Goal: Communication & Community: Answer question/provide support

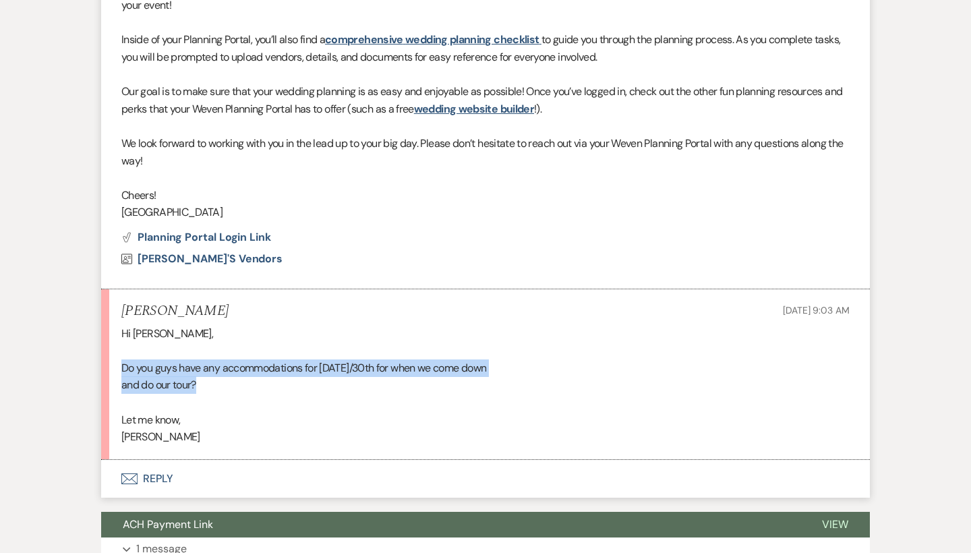
drag, startPoint x: 324, startPoint y: 359, endPoint x: 125, endPoint y: 344, distance: 199.6
click at [125, 344] on div "Hi Brooke, Do you guys have any accommodations for Aug 29th/30th for when we co…" at bounding box center [485, 385] width 729 height 121
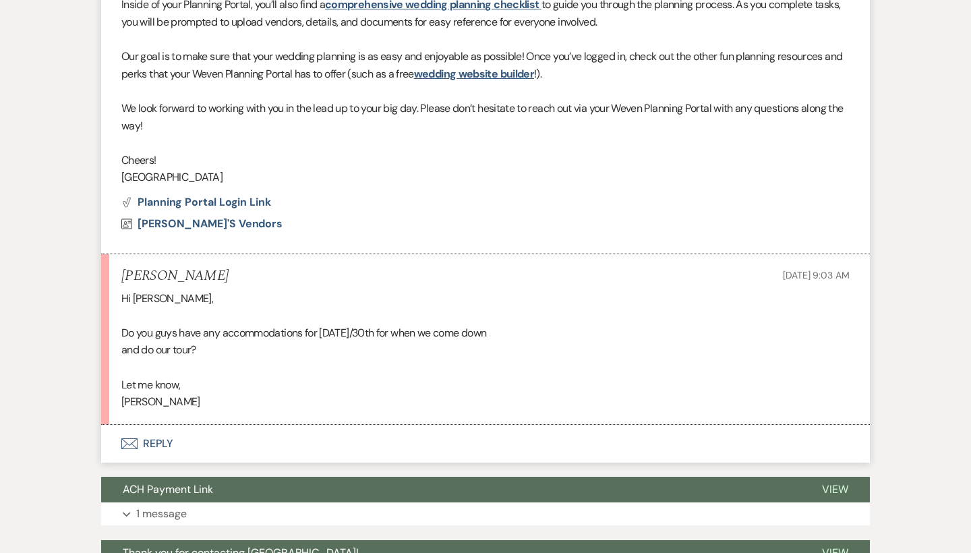
scroll to position [1038, 0]
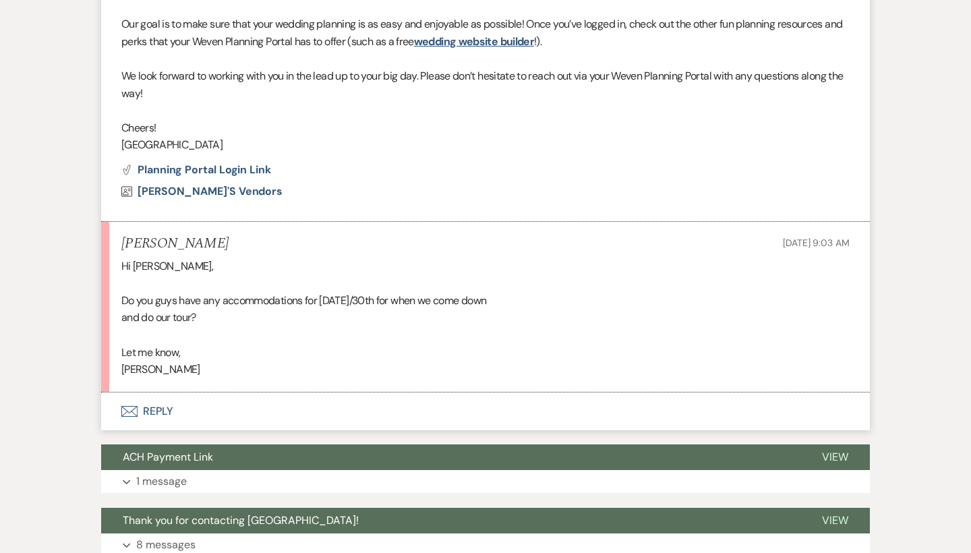
click at [141, 397] on button "Envelope Reply" at bounding box center [485, 412] width 769 height 38
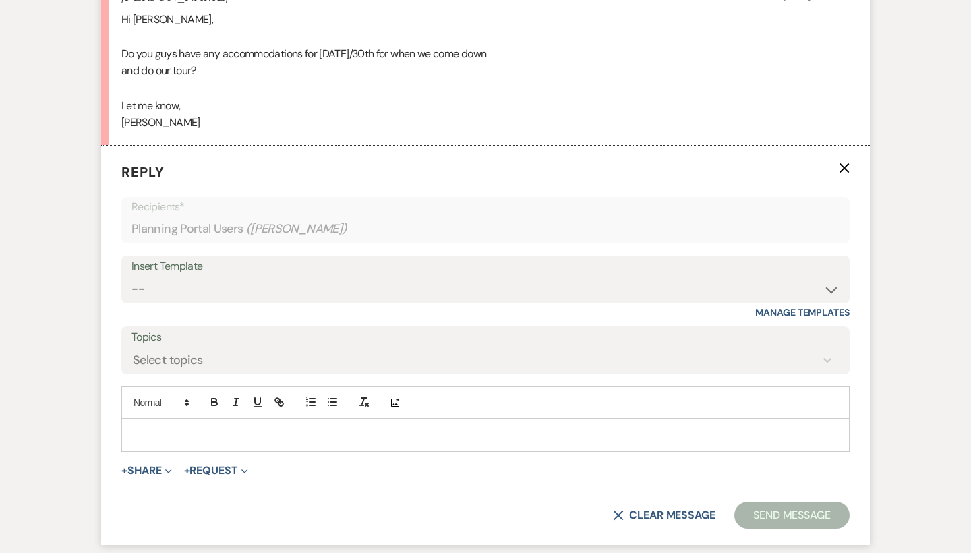
scroll to position [1334, 0]
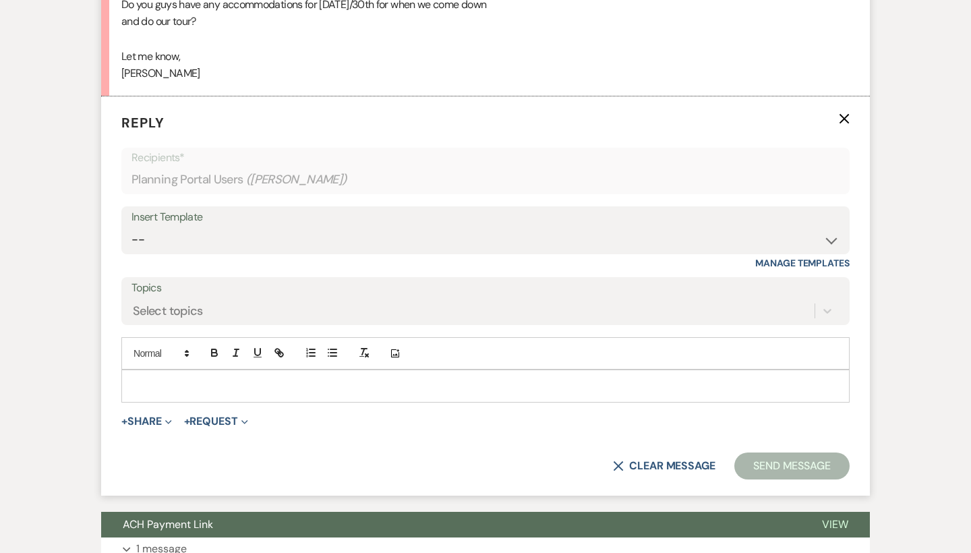
click at [244, 373] on div at bounding box center [485, 385] width 727 height 31
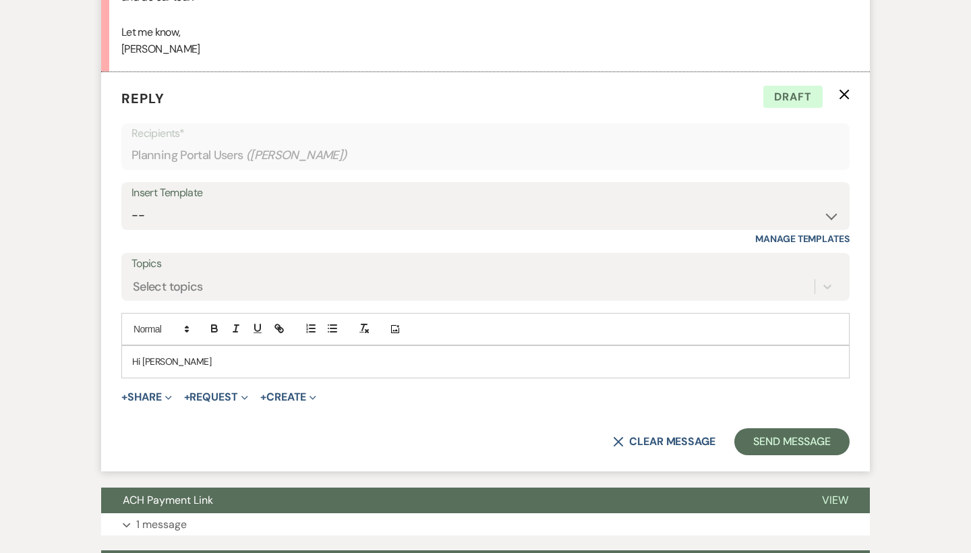
scroll to position [1355, 0]
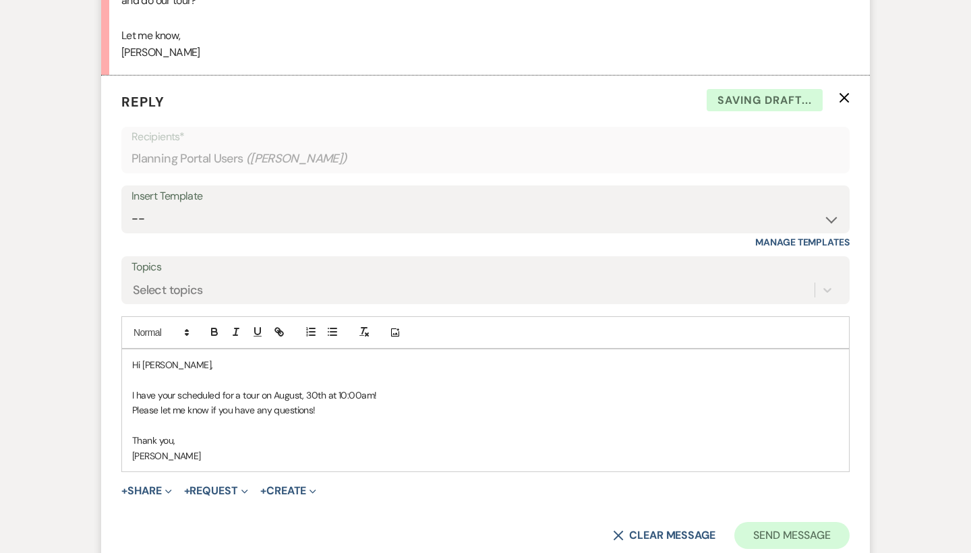
click at [778, 522] on button "Send Message" at bounding box center [792, 535] width 115 height 27
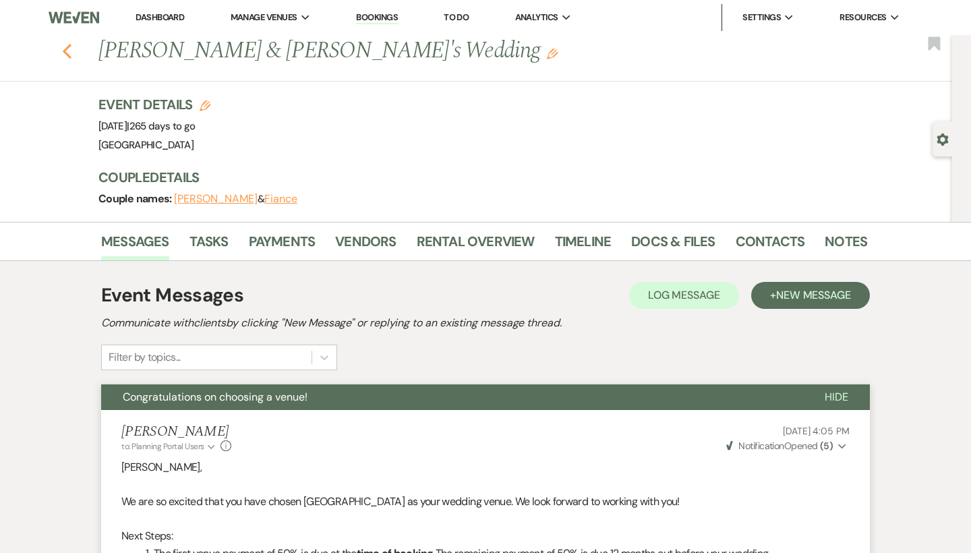
scroll to position [0, 0]
click at [67, 51] on icon "Previous" at bounding box center [67, 51] width 10 height 16
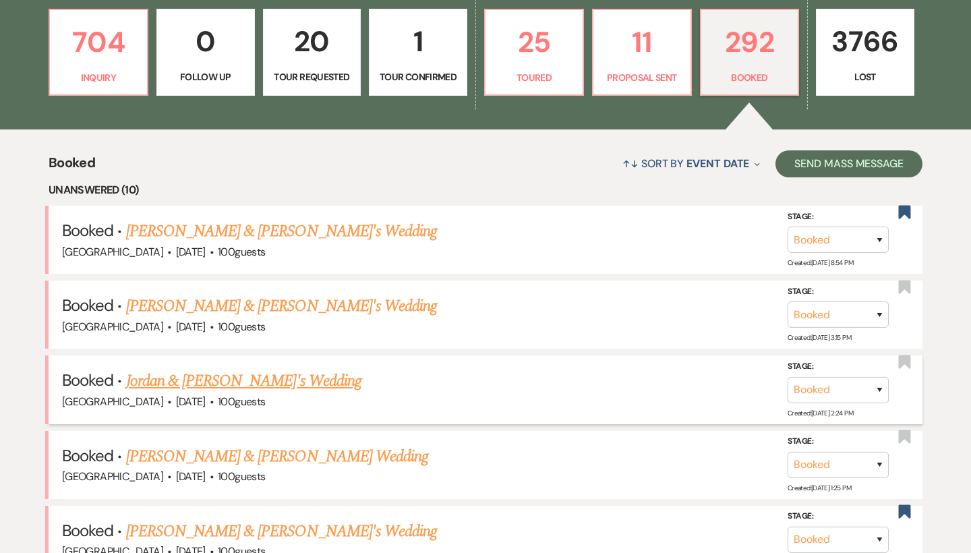
scroll to position [393, 0]
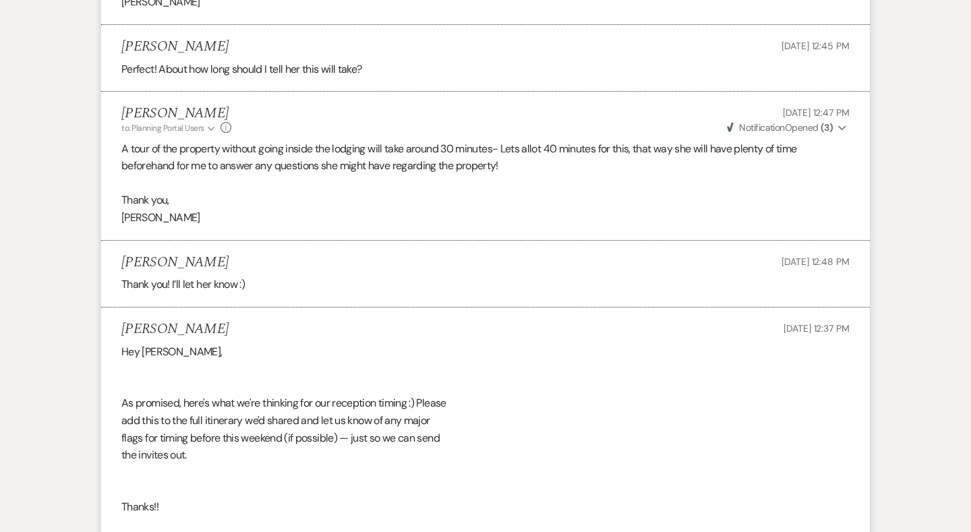
scroll to position [28669, 0]
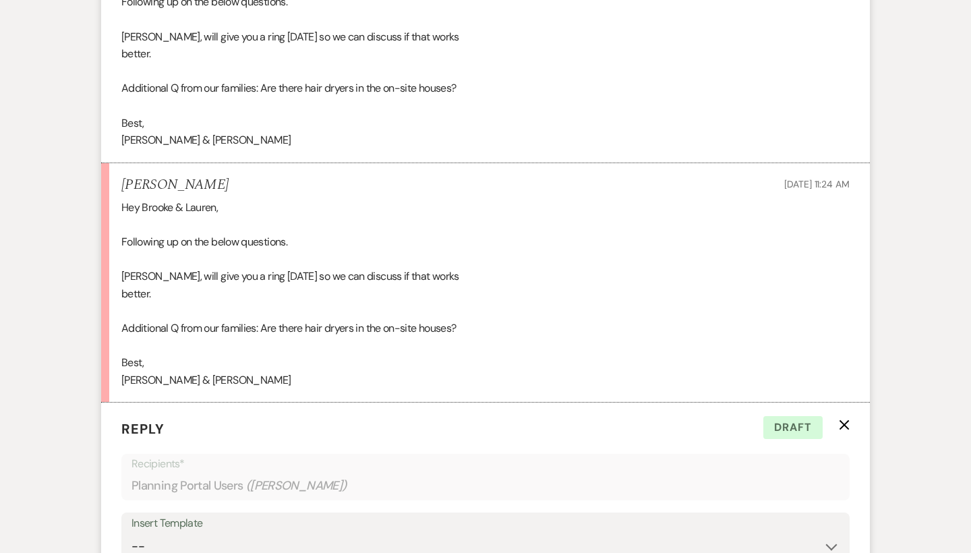
scroll to position [34023, 0]
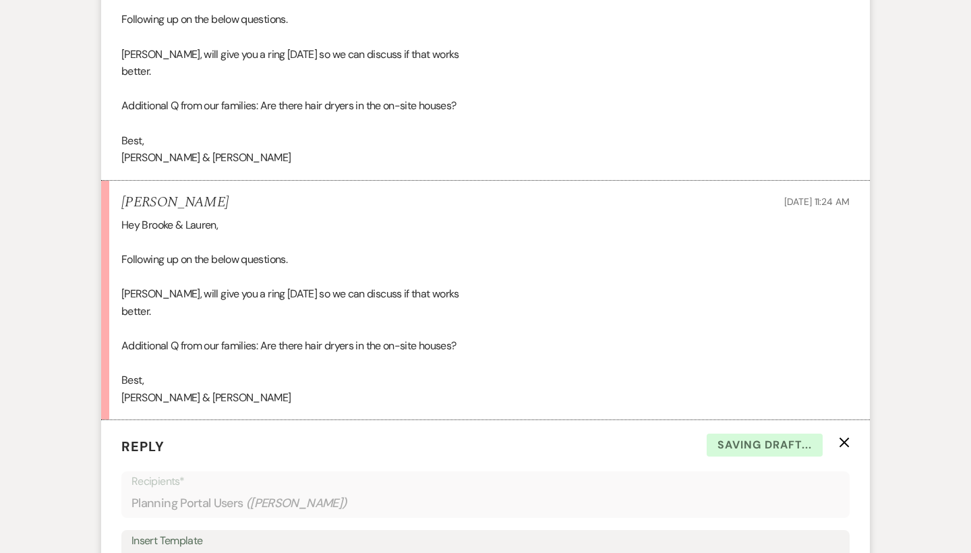
scroll to position [34000, 0]
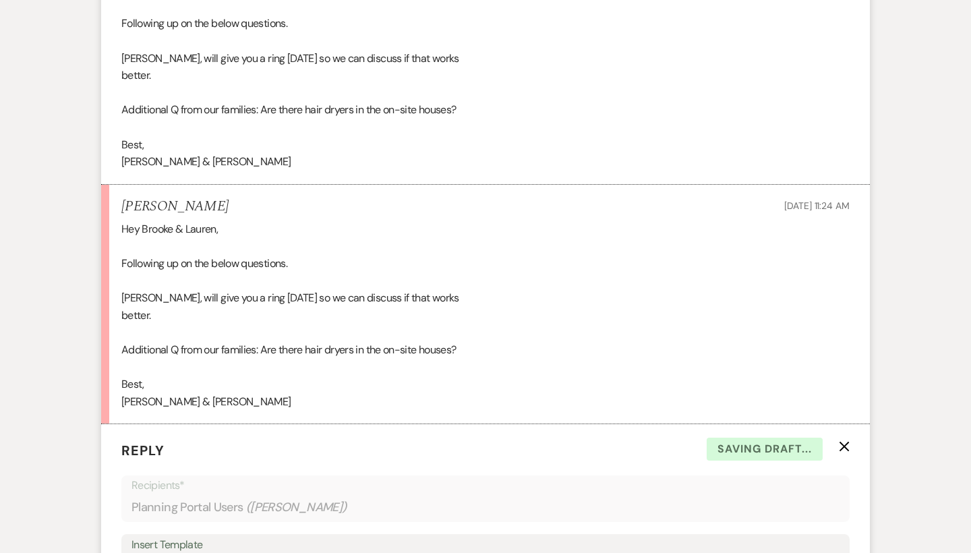
drag, startPoint x: 413, startPoint y: 184, endPoint x: 117, endPoint y: 91, distance: 310.4
drag, startPoint x: 445, startPoint y: 273, endPoint x: 382, endPoint y: 273, distance: 62.7
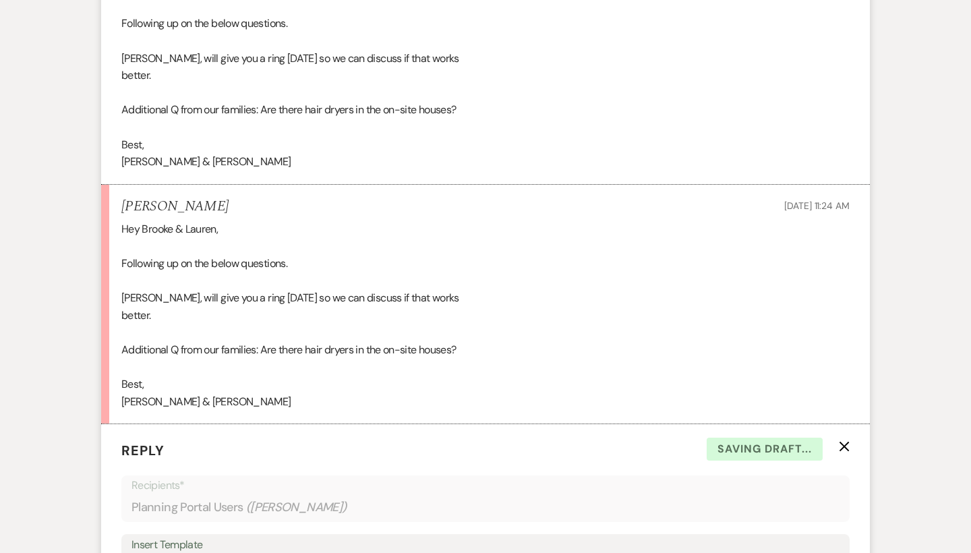
drag, startPoint x: 368, startPoint y: 295, endPoint x: 126, endPoint y: 182, distance: 267.1
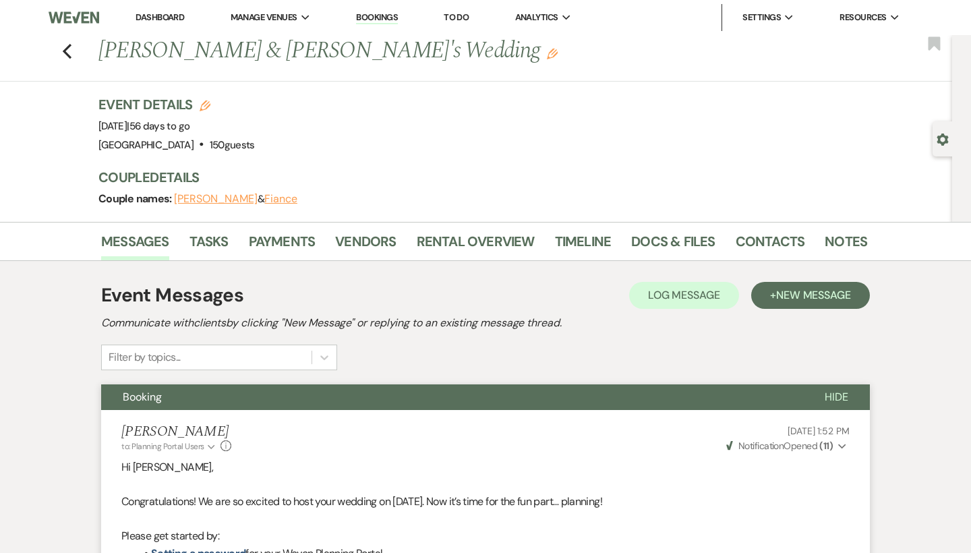
scroll to position [0, 0]
click at [65, 45] on icon "Previous" at bounding box center [67, 51] width 10 height 16
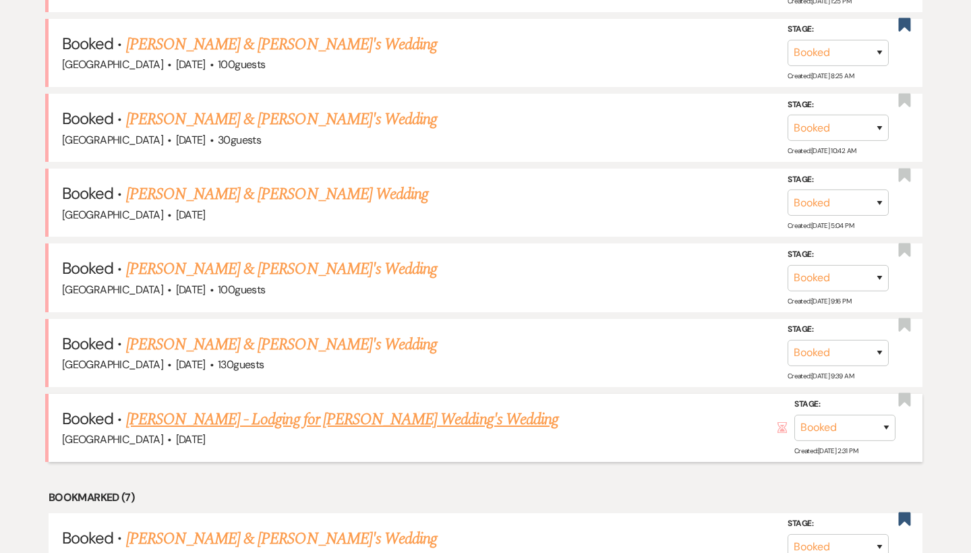
scroll to position [877, 0]
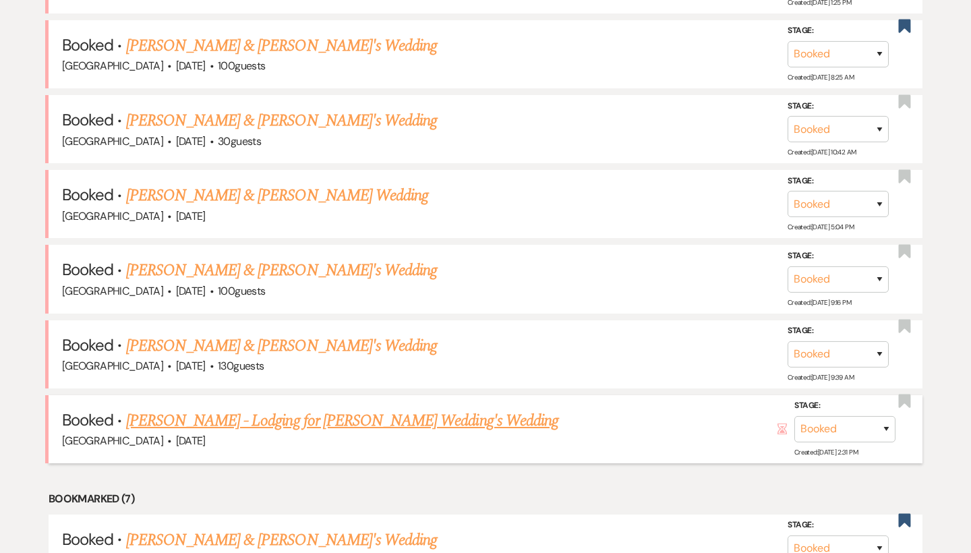
click at [237, 409] on link "[PERSON_NAME] - Lodging for [PERSON_NAME] Wedding's Wedding" at bounding box center [342, 421] width 432 height 24
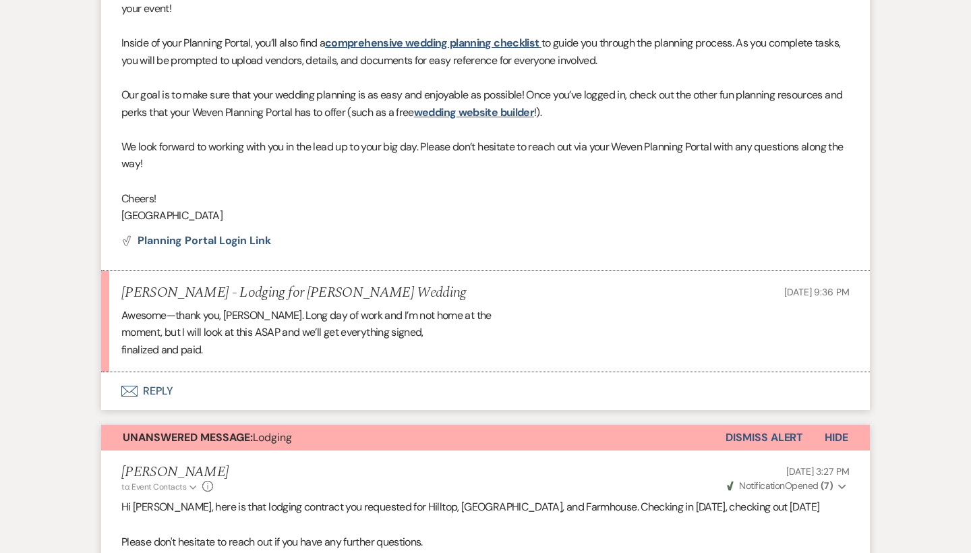
scroll to position [879, 0]
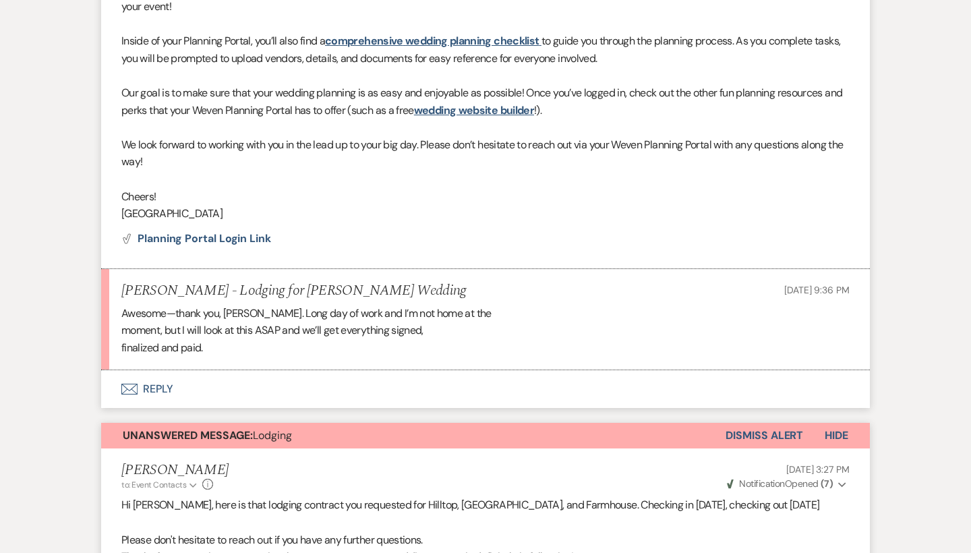
click at [746, 424] on button "Dismiss Alert" at bounding box center [765, 436] width 78 height 26
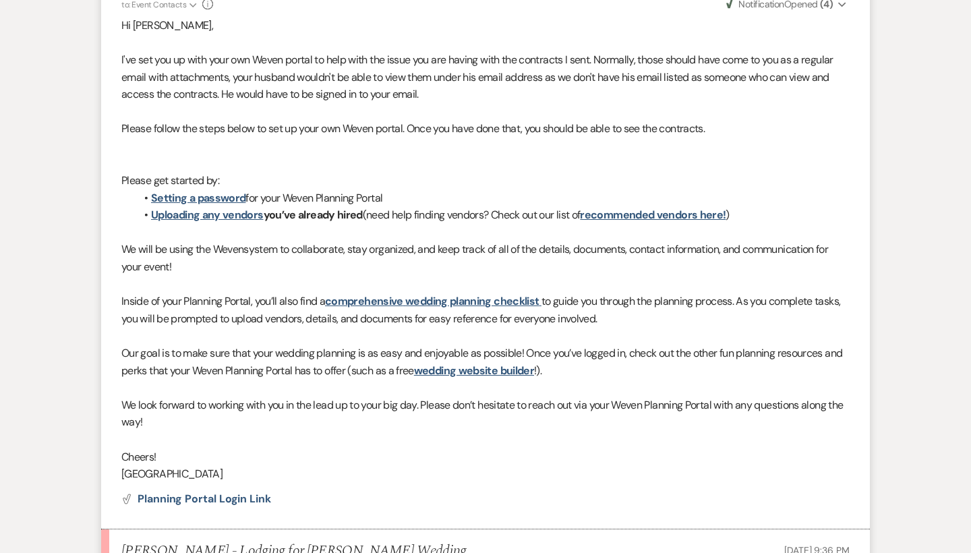
scroll to position [0, 0]
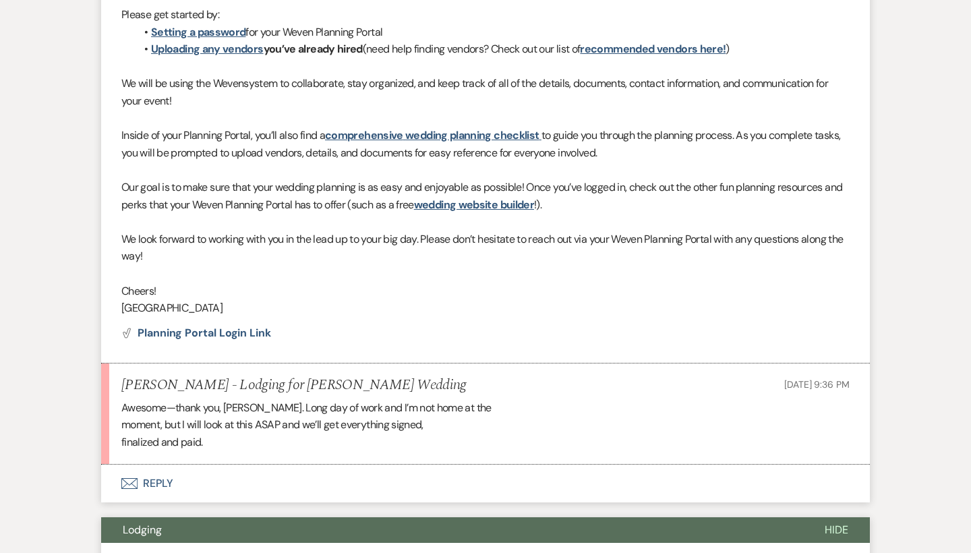
click at [140, 472] on button "Envelope Reply" at bounding box center [485, 484] width 769 height 38
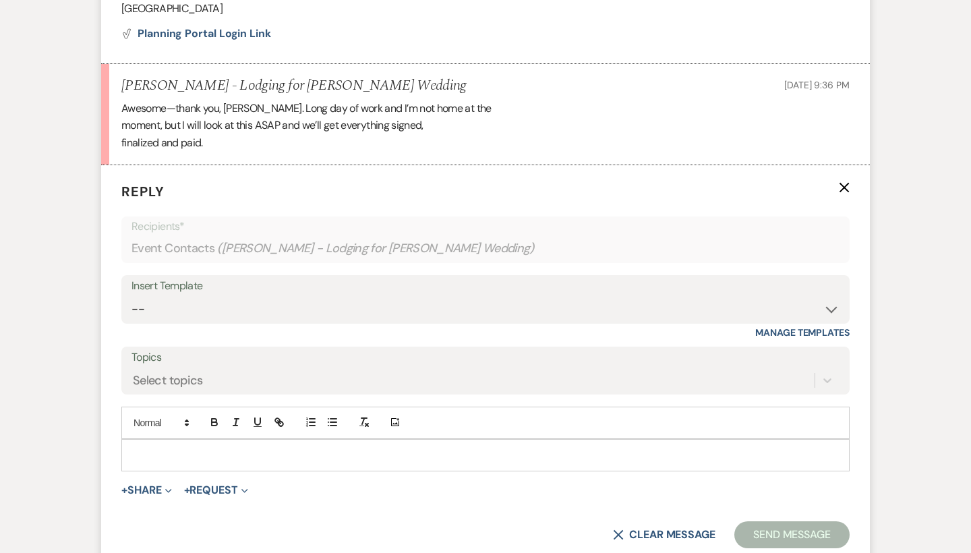
scroll to position [1158, 0]
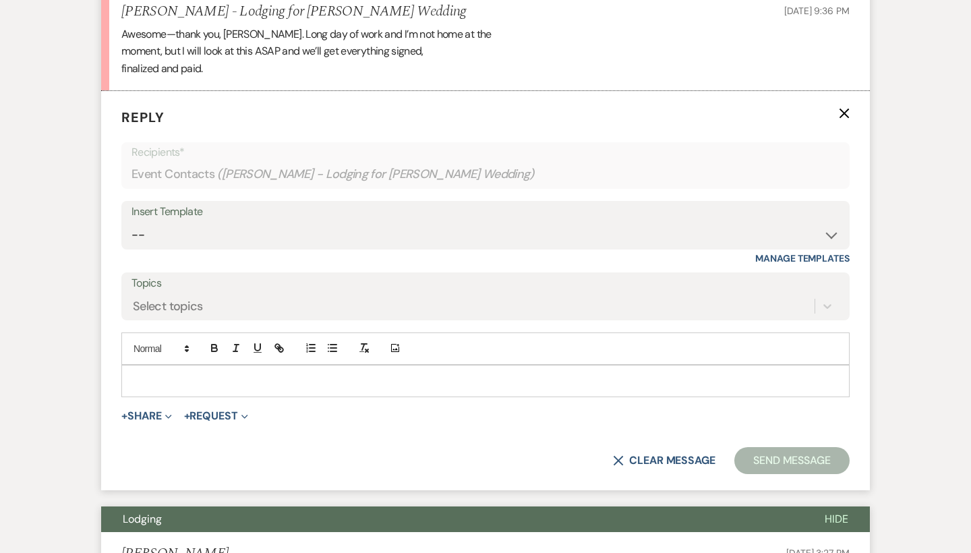
click at [229, 374] on p at bounding box center [485, 381] width 707 height 15
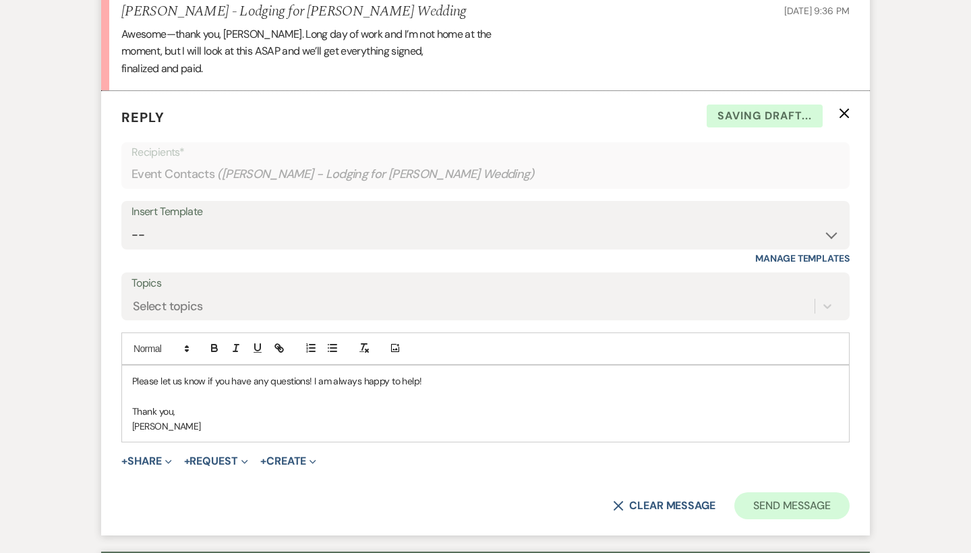
click at [812, 501] on button "Send Message" at bounding box center [792, 505] width 115 height 27
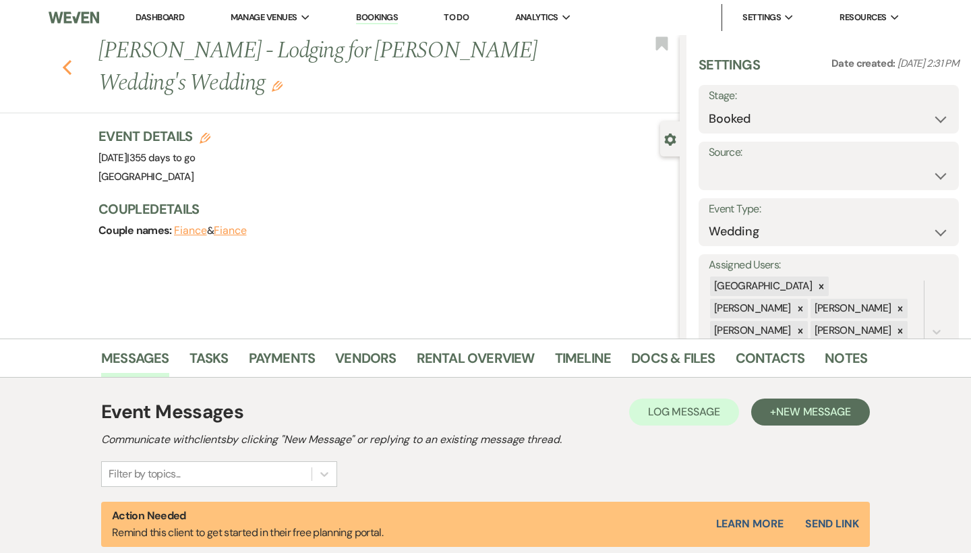
scroll to position [0, 0]
click at [63, 67] on use "button" at bounding box center [67, 67] width 9 height 15
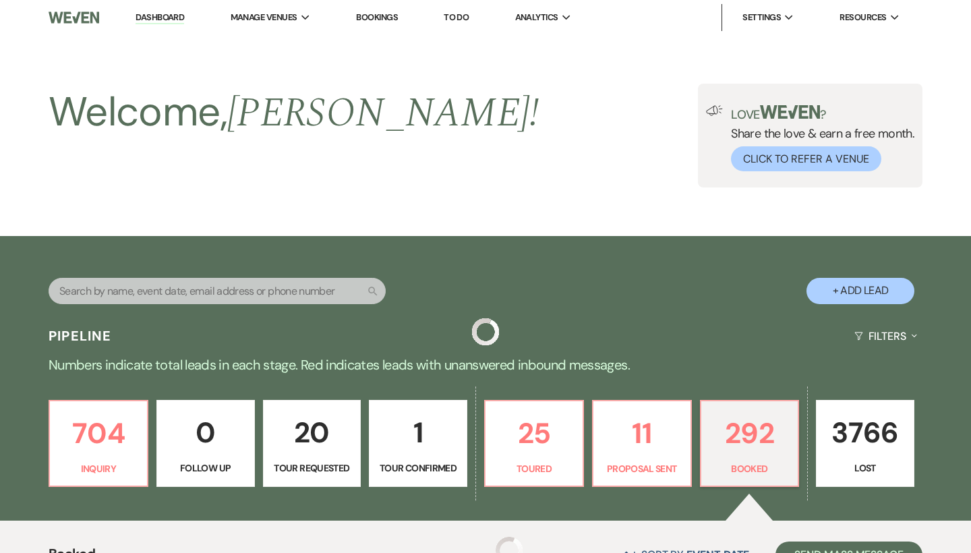
scroll to position [877, 0]
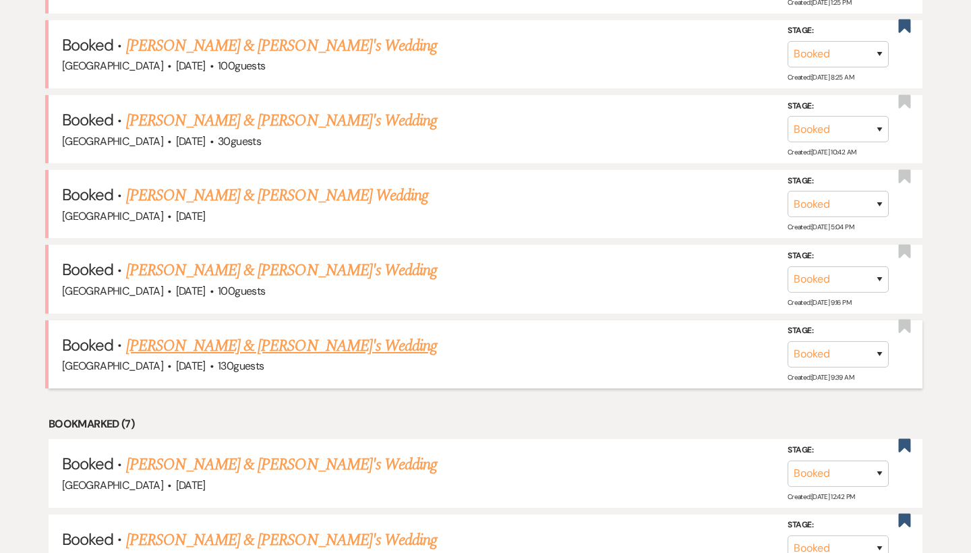
click at [231, 341] on link "[PERSON_NAME] & [PERSON_NAME]'s Wedding" at bounding box center [282, 346] width 312 height 24
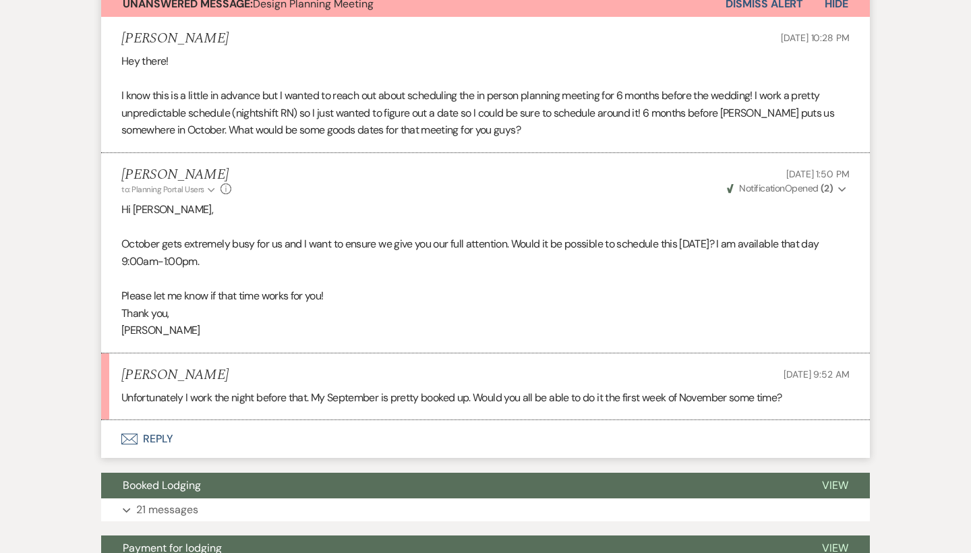
scroll to position [410, 0]
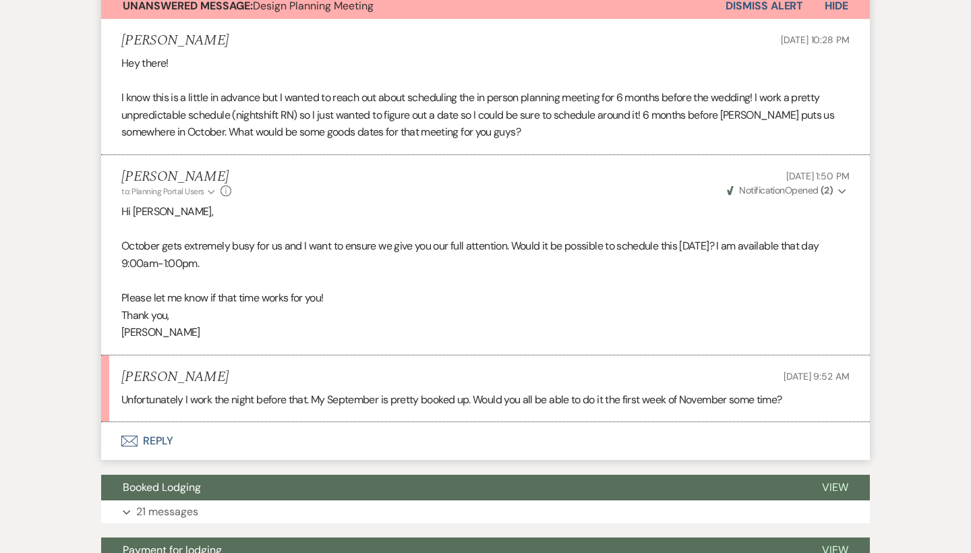
click at [154, 436] on button "Envelope Reply" at bounding box center [485, 441] width 769 height 38
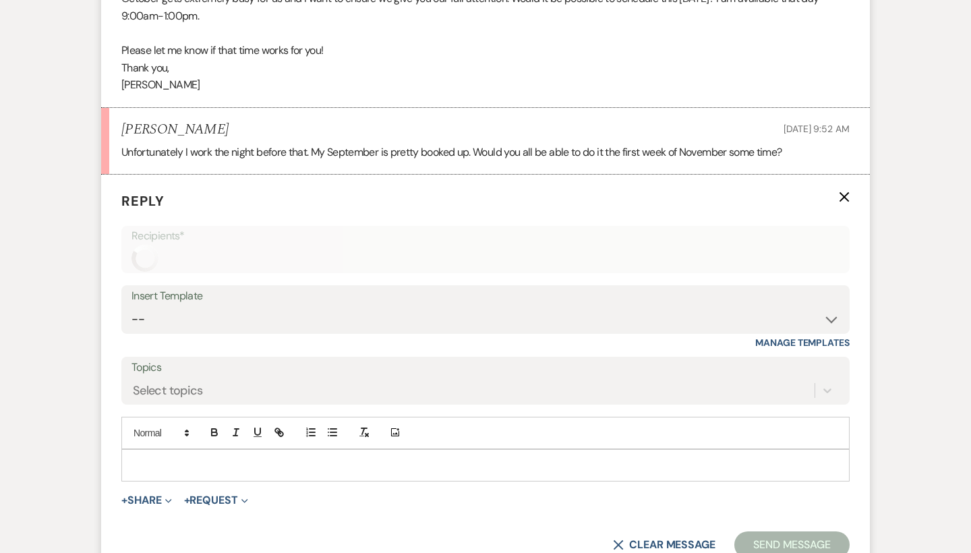
scroll to position [748, 0]
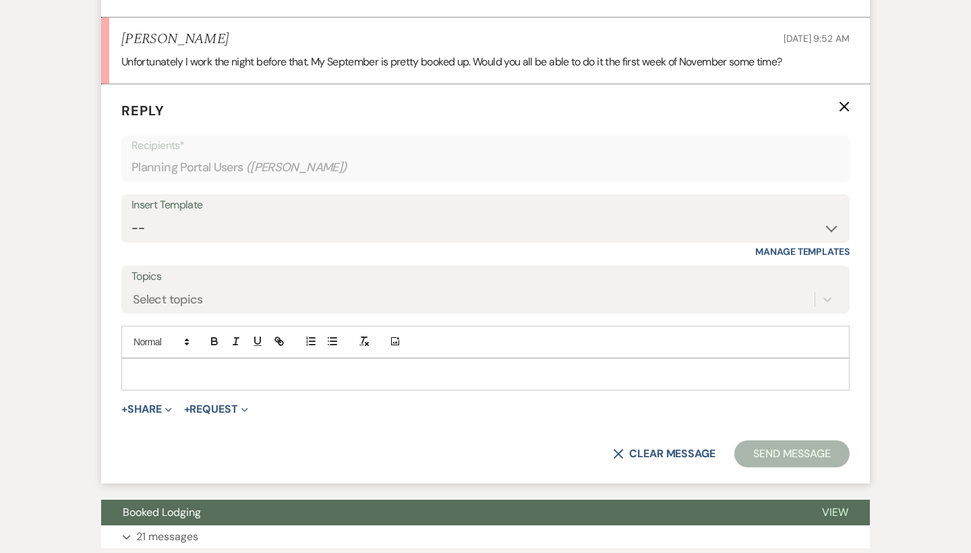
click at [298, 373] on div at bounding box center [485, 374] width 727 height 31
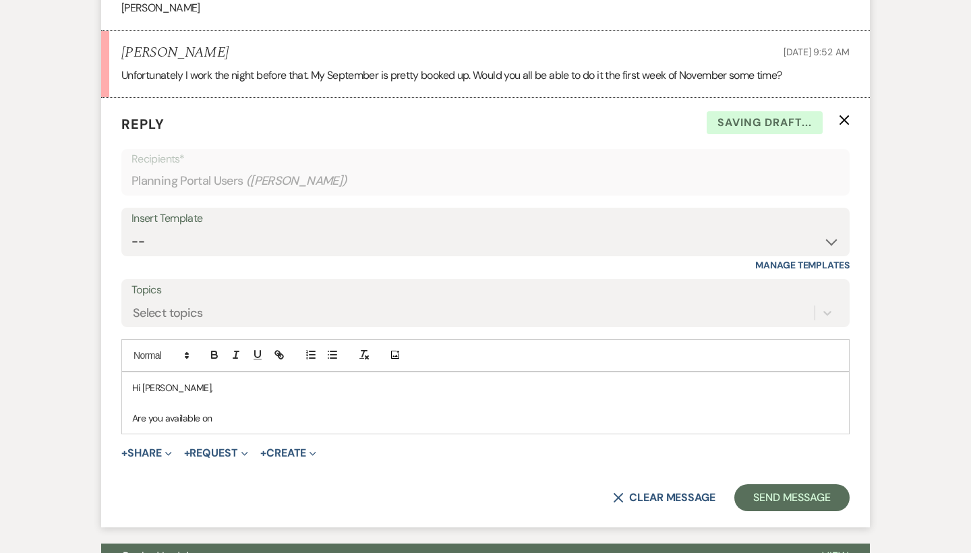
scroll to position [733, 0]
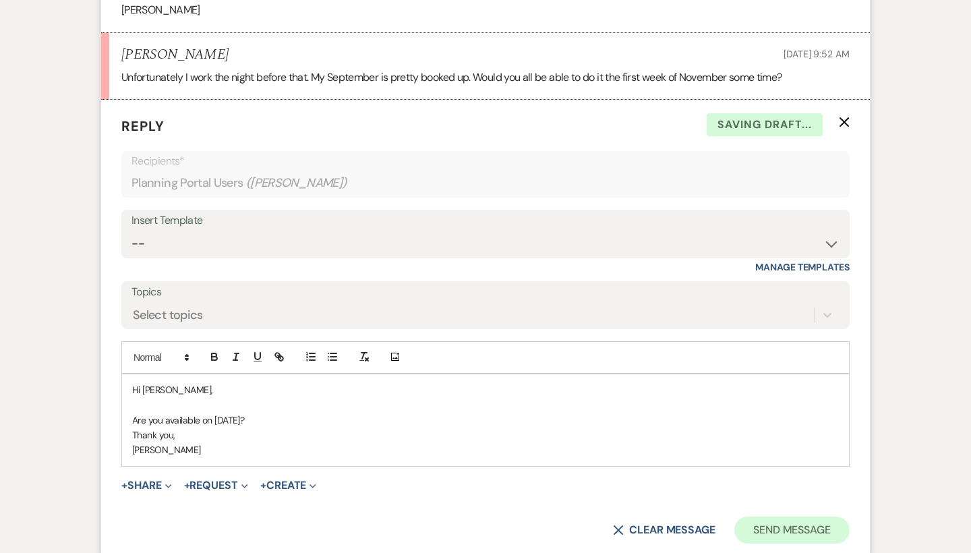
click at [825, 518] on button "Send Message" at bounding box center [792, 530] width 115 height 27
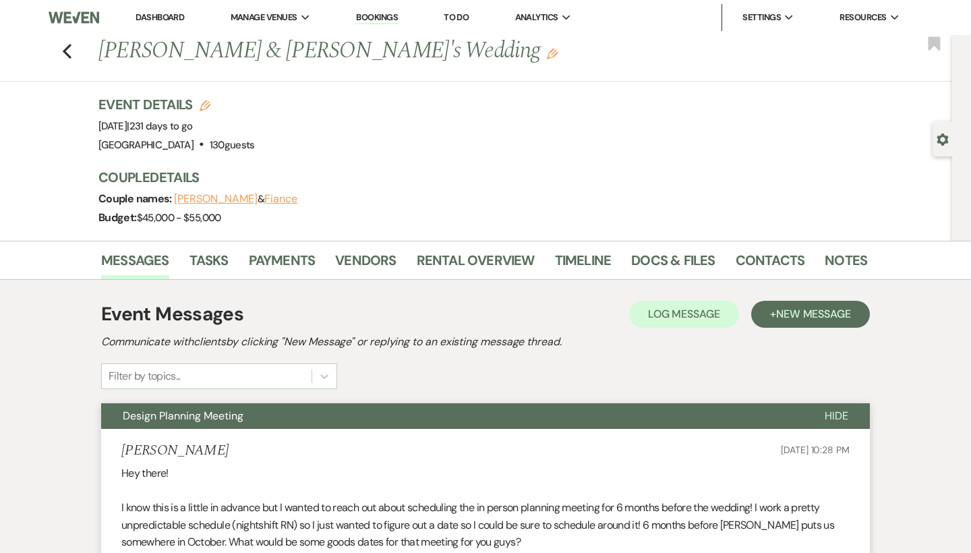
scroll to position [0, 0]
click at [69, 51] on icon "Previous" at bounding box center [67, 51] width 10 height 16
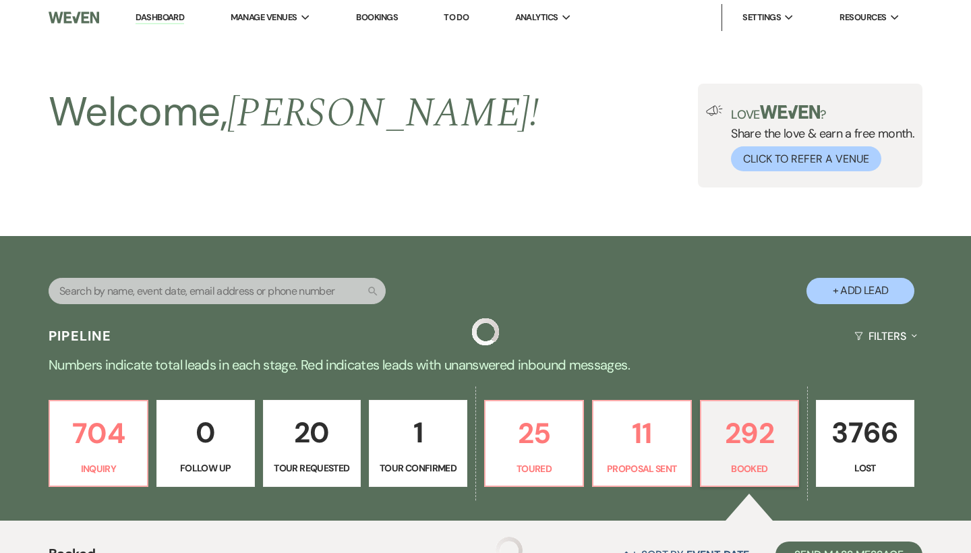
scroll to position [877, 0]
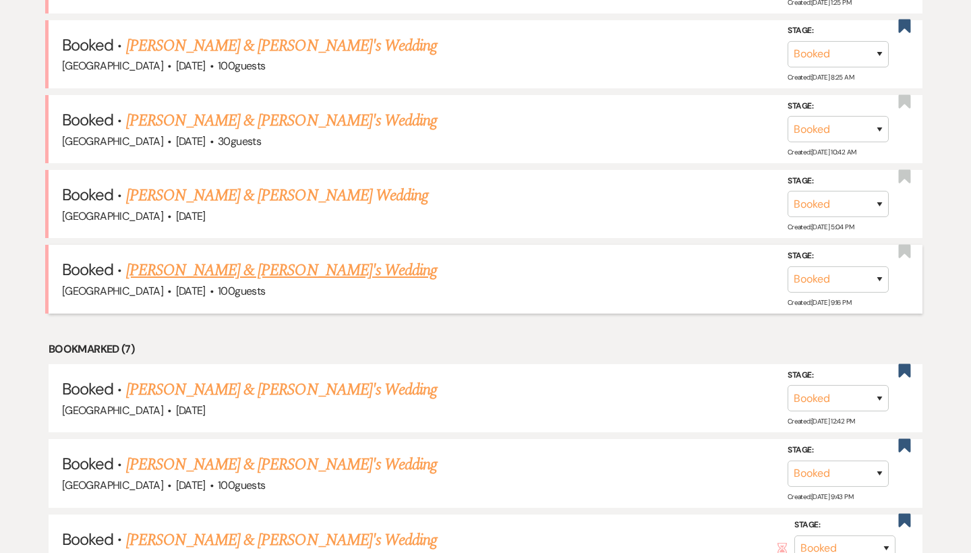
click at [286, 258] on h5 "Booked · Ellen Wilson & Fiance's Wedding" at bounding box center [485, 270] width 847 height 24
click at [281, 264] on link "[PERSON_NAME] & [PERSON_NAME]'s Wedding" at bounding box center [282, 270] width 312 height 24
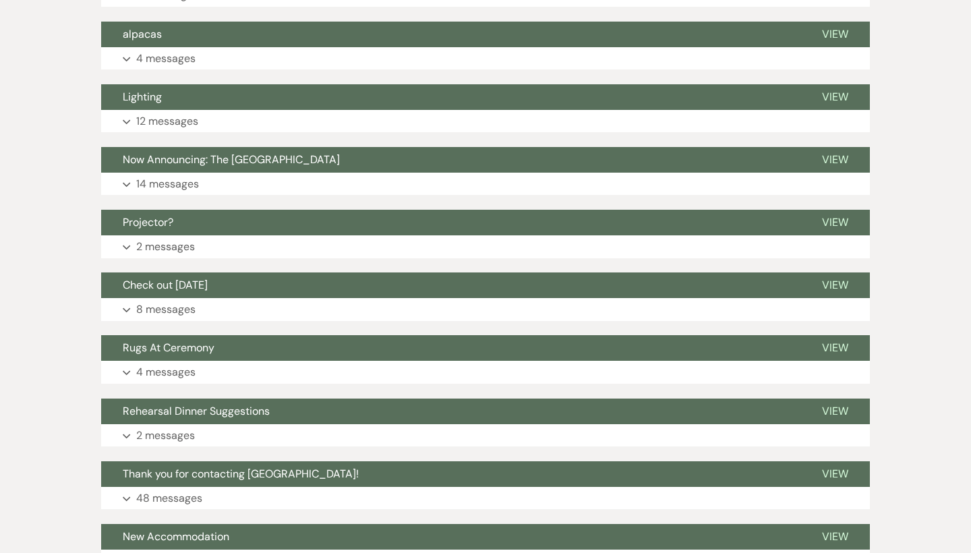
scroll to position [878, 0]
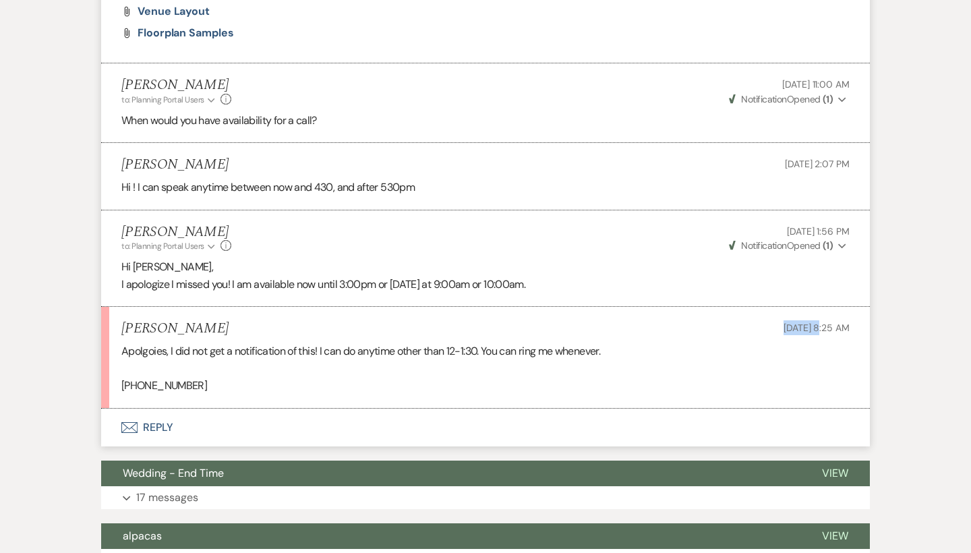
drag, startPoint x: 748, startPoint y: 318, endPoint x: 789, endPoint y: 318, distance: 40.5
click at [789, 320] on div "Ellen Wilson Aug 22, 2025, 8:25 AM" at bounding box center [485, 328] width 729 height 17
click at [789, 322] on span "[DATE] 8:25 AM" at bounding box center [817, 328] width 66 height 12
drag, startPoint x: 107, startPoint y: 370, endPoint x: 179, endPoint y: 382, distance: 72.6
click at [179, 382] on li "Ellen Wilson Aug 22, 2025, 8:25 AM Apolgoies, I did not get a notification of t…" at bounding box center [485, 358] width 769 height 102
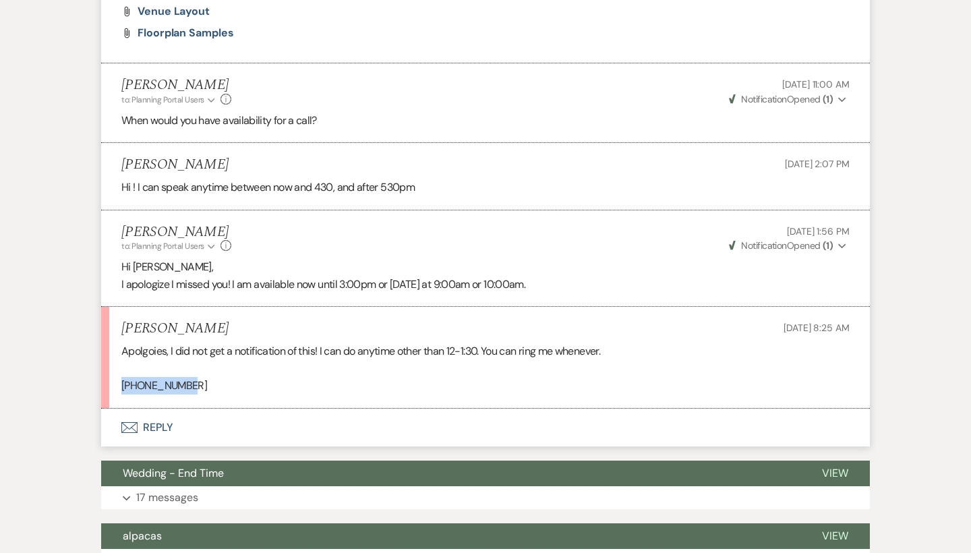
copy p "[PHONE_NUMBER]"
click at [274, 343] on p "Apolgoies, I did not get a notification of this! I can do anytime other than 12…" at bounding box center [485, 352] width 729 height 18
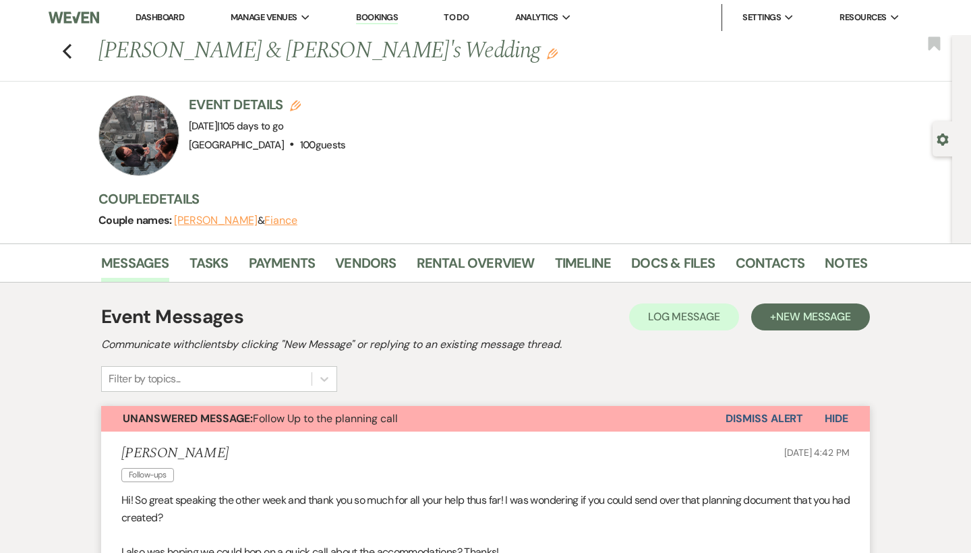
scroll to position [0, 0]
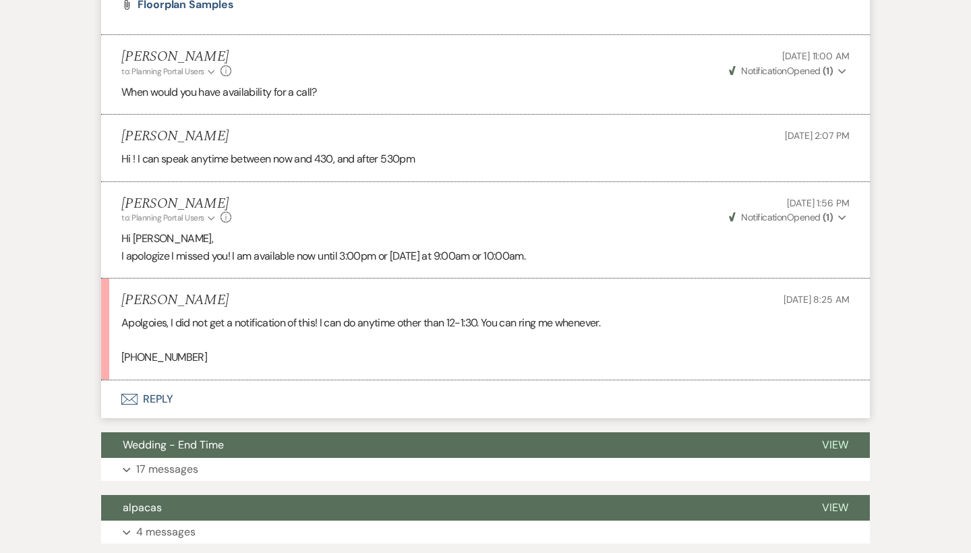
click at [159, 395] on button "Envelope Reply" at bounding box center [485, 399] width 769 height 38
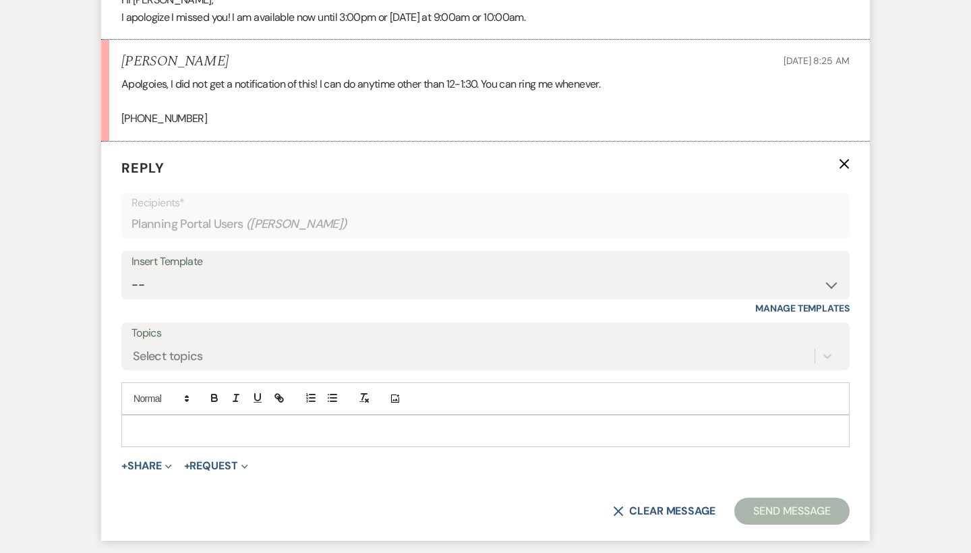
scroll to position [1197, 0]
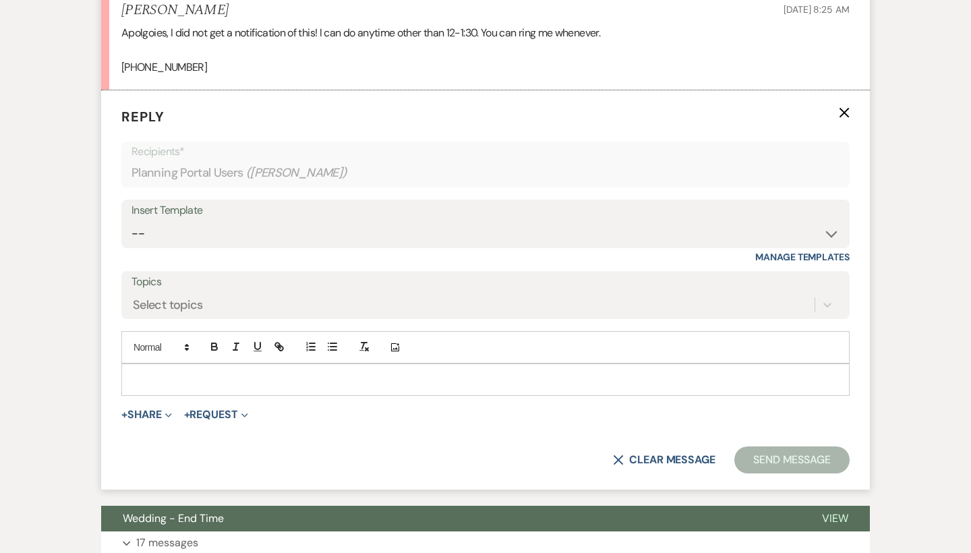
click at [226, 391] on form "Reply X Recipients* Planning Portal Users ( Ellen Wilson ) Insert Template -- W…" at bounding box center [485, 289] width 769 height 399
click at [219, 372] on p at bounding box center [485, 379] width 707 height 15
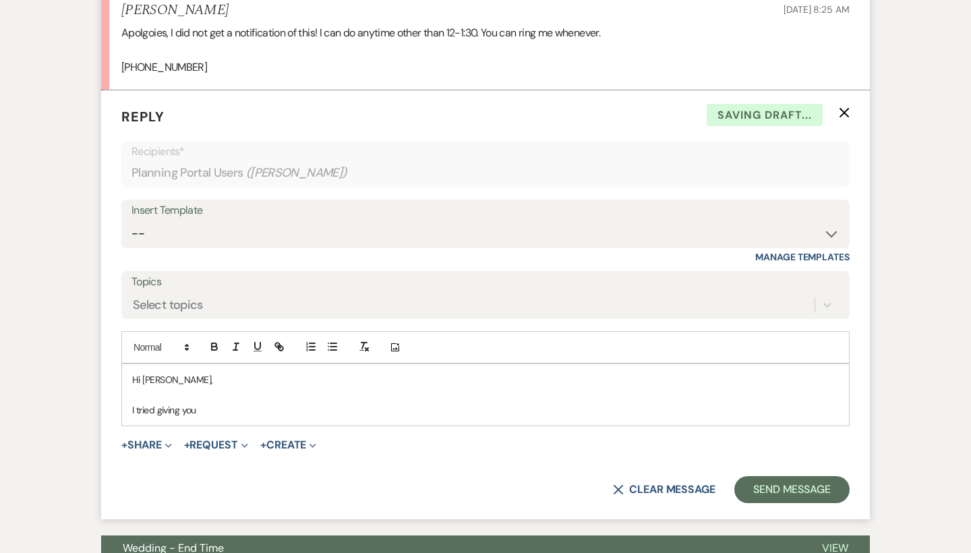
click at [195, 372] on p "Hi [PERSON_NAME]," at bounding box center [485, 379] width 707 height 15
click at [196, 387] on p at bounding box center [485, 394] width 707 height 15
drag, startPoint x: 215, startPoint y: 395, endPoint x: 119, endPoint y: 395, distance: 96.5
click at [119, 395] on form "Reply X Draft saved! Recipients* Planning Portal Users ( Ellen Wilson ) Insert …" at bounding box center [485, 305] width 769 height 430
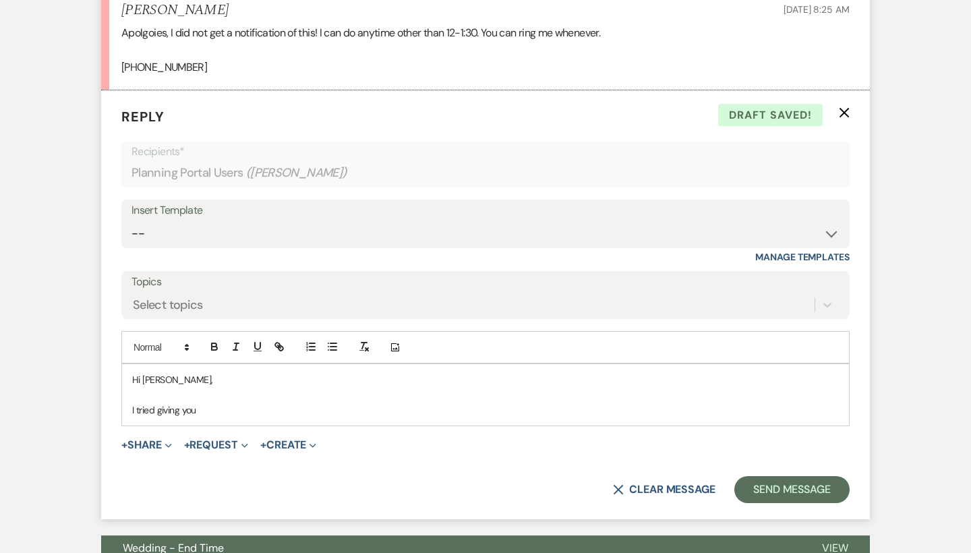
click at [233, 403] on p "I tried giving you" at bounding box center [485, 410] width 707 height 15
drag, startPoint x: 248, startPoint y: 398, endPoint x: 83, endPoint y: 397, distance: 164.6
click at [83, 397] on div "Messages Tasks Payments Vendors Rental Overview Timeline Docs & Files Contacts …" at bounding box center [485, 171] width 971 height 2249
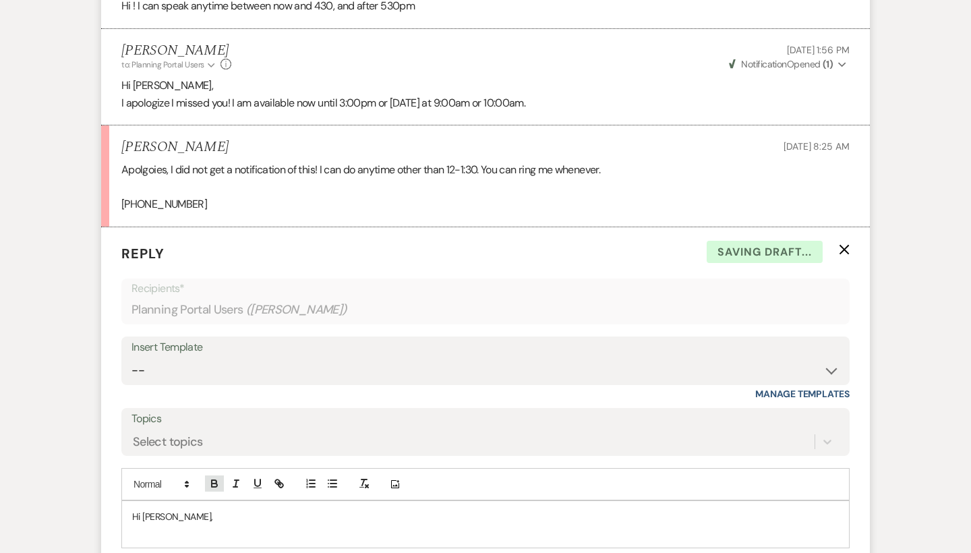
scroll to position [1062, 0]
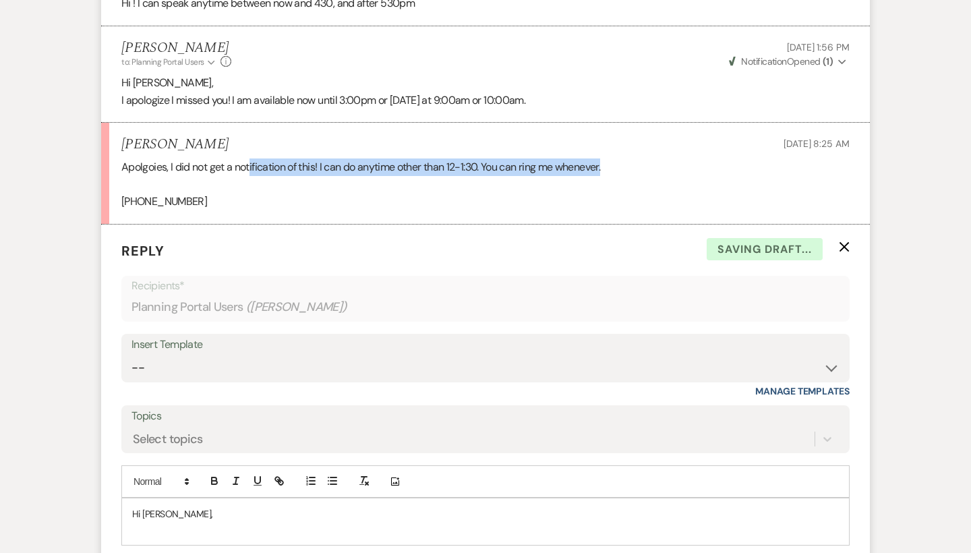
drag, startPoint x: 625, startPoint y: 160, endPoint x: 250, endPoint y: 159, distance: 375.1
click at [250, 159] on p "Apolgoies, I did not get a notification of this! I can do anytime other than 12…" at bounding box center [485, 168] width 729 height 18
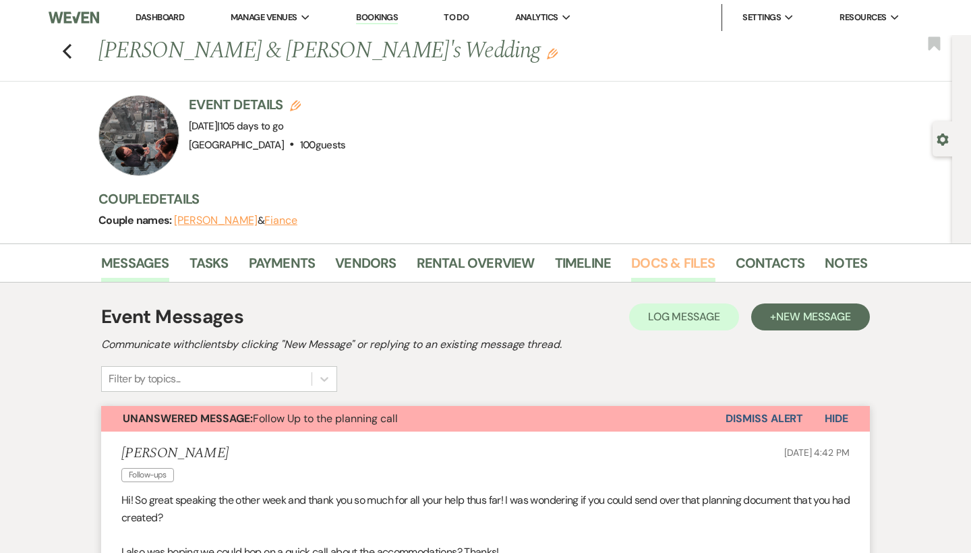
scroll to position [0, 0]
click at [666, 262] on link "Docs & Files" at bounding box center [673, 267] width 84 height 30
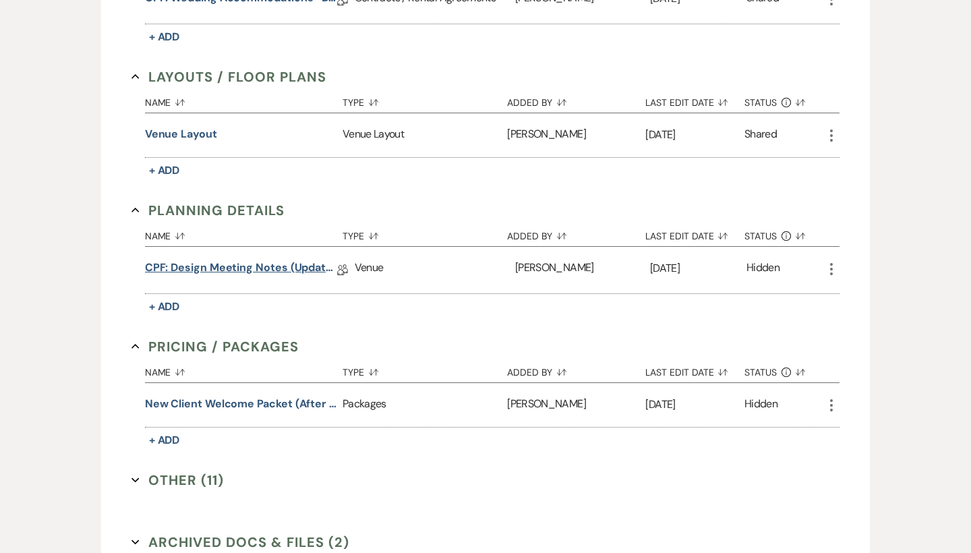
scroll to position [731, 0]
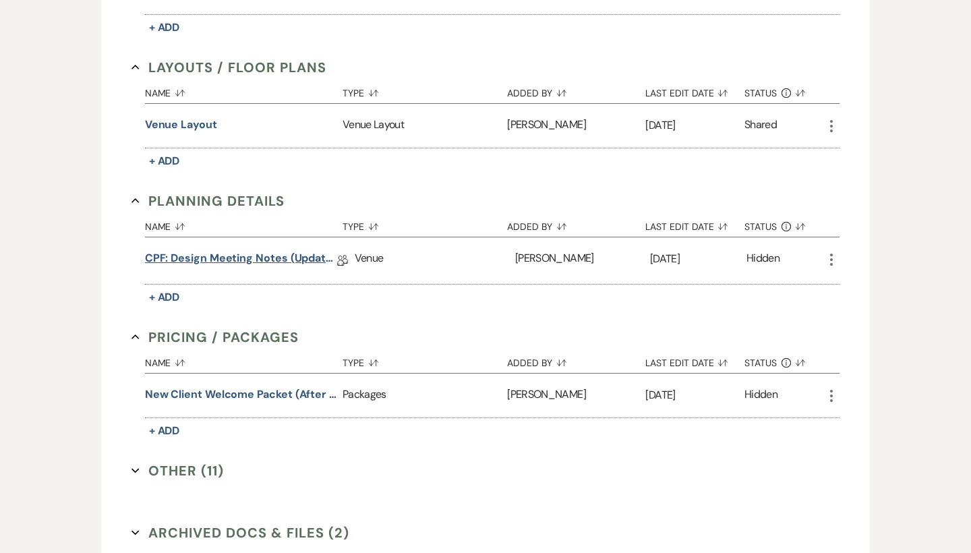
click at [237, 260] on link "CPF: Design Meeting Notes (Updated: August 8th)" at bounding box center [241, 260] width 192 height 21
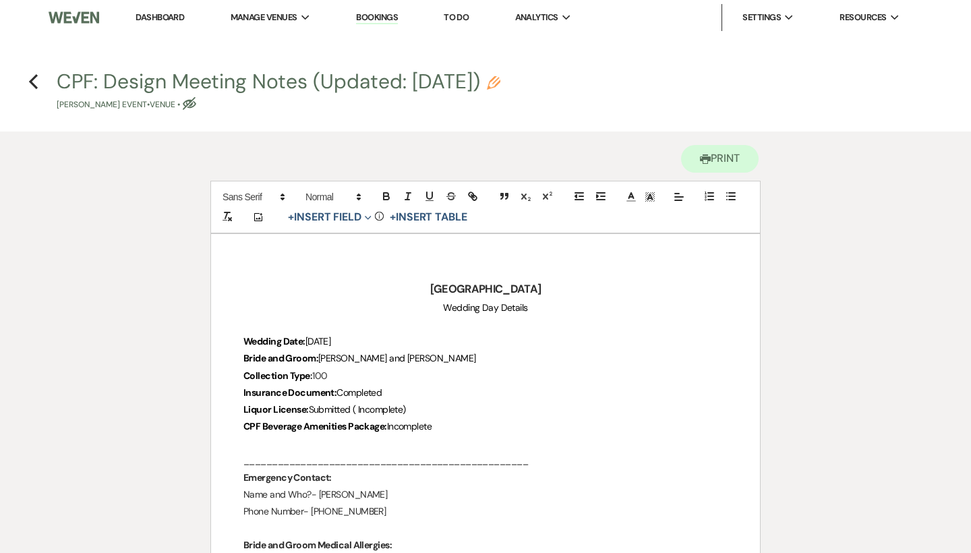
click at [501, 83] on icon "Pencil" at bounding box center [493, 82] width 13 height 13
select select "60"
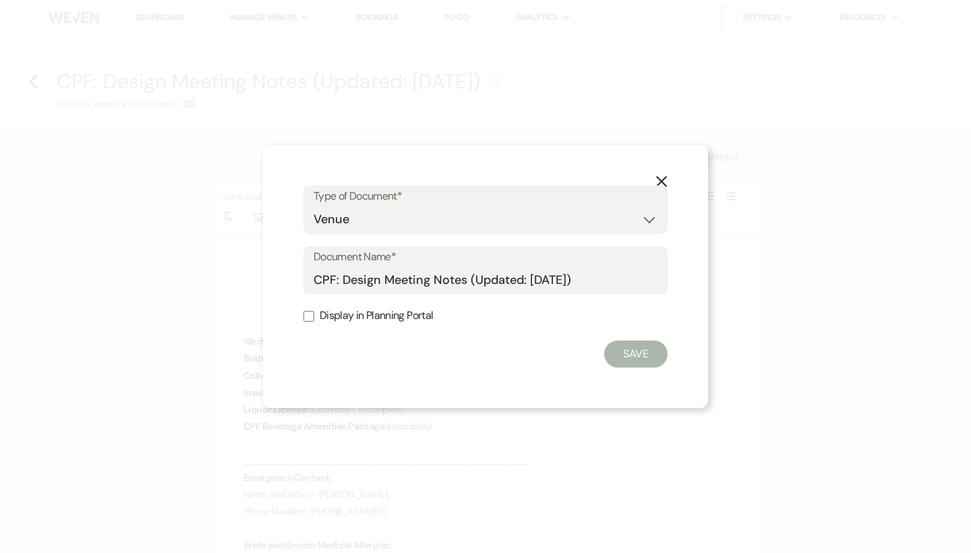
click at [401, 312] on label "Display in Planning Portal" at bounding box center [486, 316] width 364 height 20
click at [314, 312] on input "Display in Planning Portal" at bounding box center [309, 316] width 11 height 11
click at [407, 316] on label "Display in Planning Portal" at bounding box center [486, 316] width 364 height 20
click at [314, 316] on input "Display in Planning Portal" at bounding box center [309, 316] width 11 height 11
checkbox input "false"
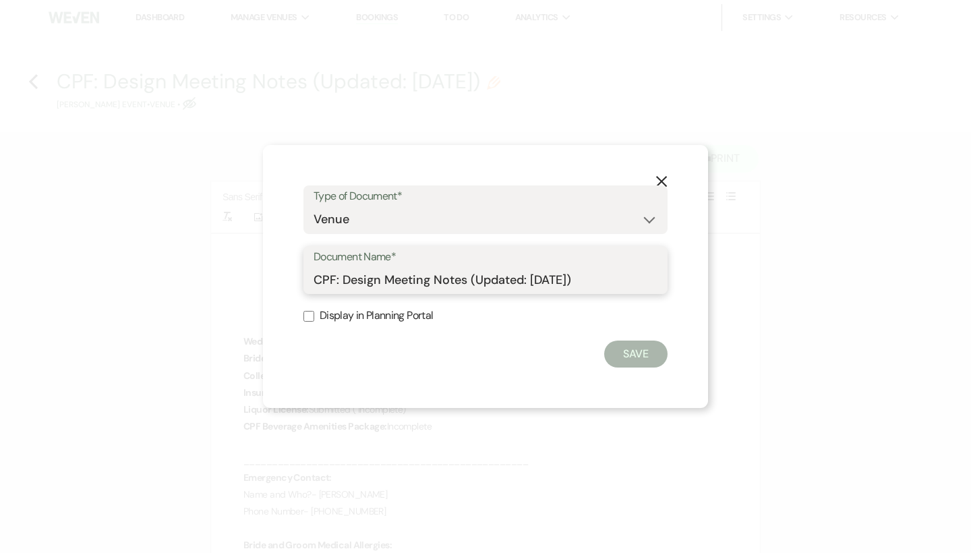
click at [627, 271] on input "CPF: Design Meeting Notes (Updated: August 8th)" at bounding box center [486, 279] width 344 height 26
type input "CPF: Design Meeting Notes (Updated: August 8th)"
click at [637, 354] on button "Save" at bounding box center [635, 354] width 63 height 27
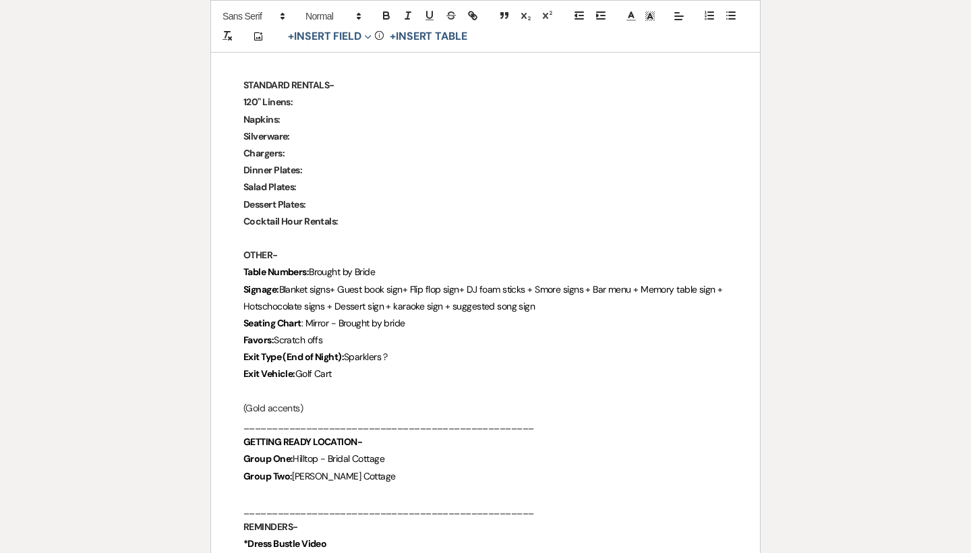
scroll to position [2080, 0]
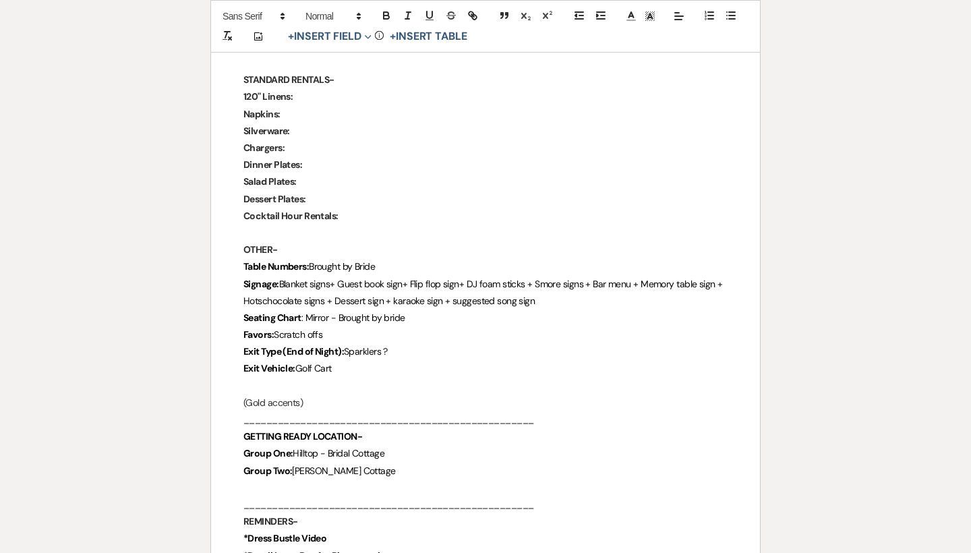
click at [329, 395] on p "(Gold accents)" at bounding box center [486, 403] width 484 height 17
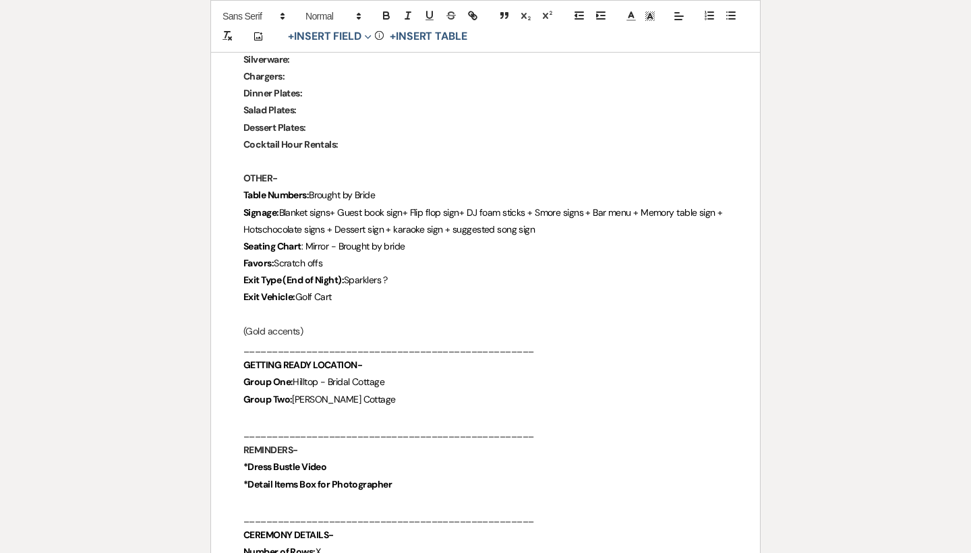
scroll to position [2161, 0]
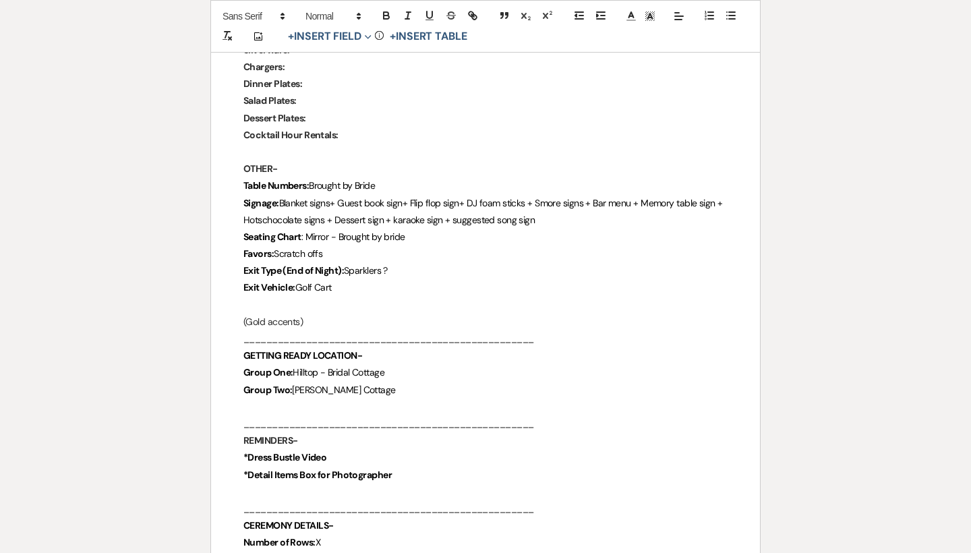
click at [422, 262] on p "Exit Type (End of Night): Sparklers ?" at bounding box center [486, 270] width 484 height 17
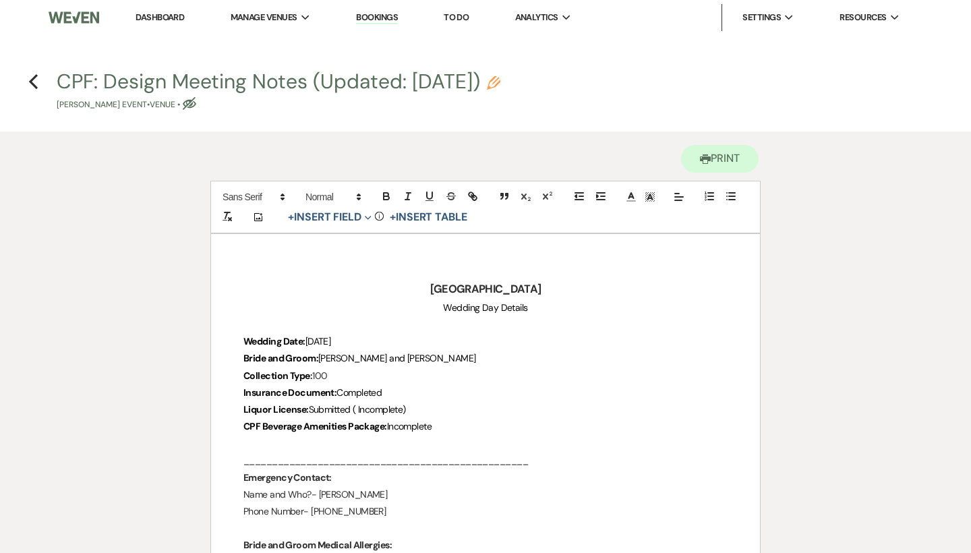
scroll to position [0, 0]
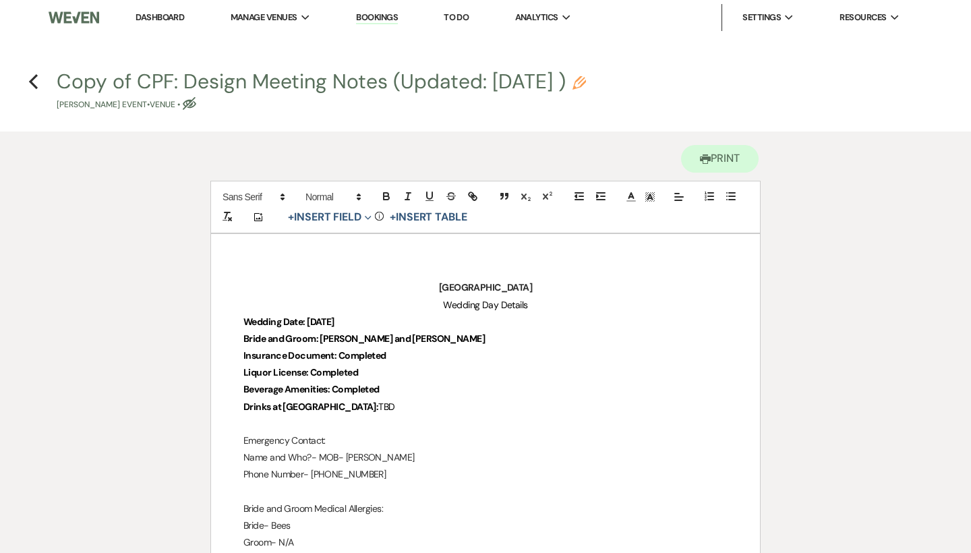
click at [169, 19] on link "Dashboard" at bounding box center [160, 16] width 49 height 11
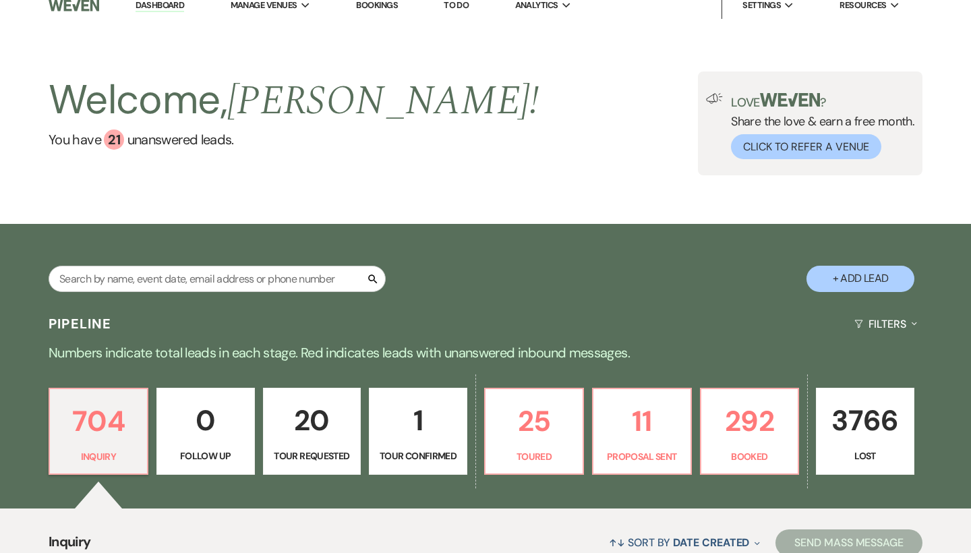
scroll to position [13, 0]
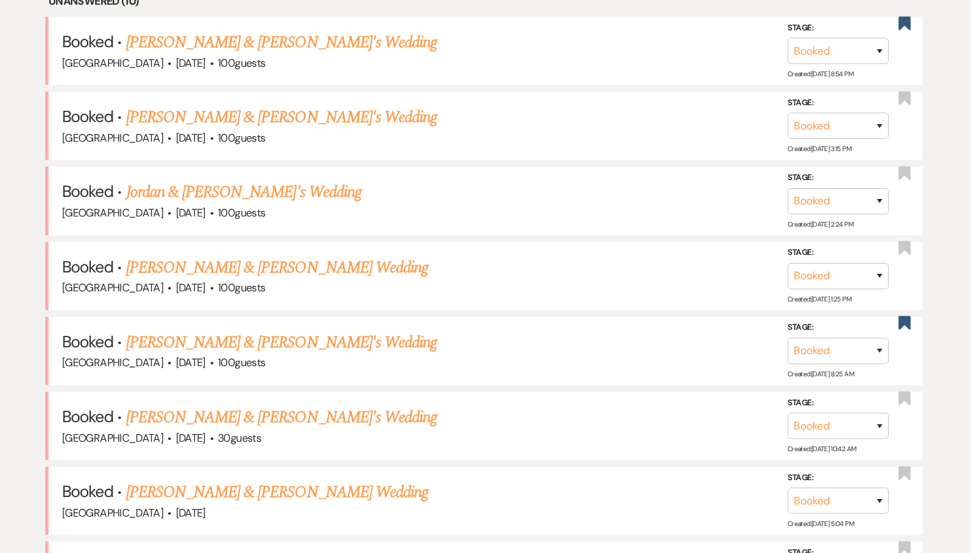
scroll to position [587, 0]
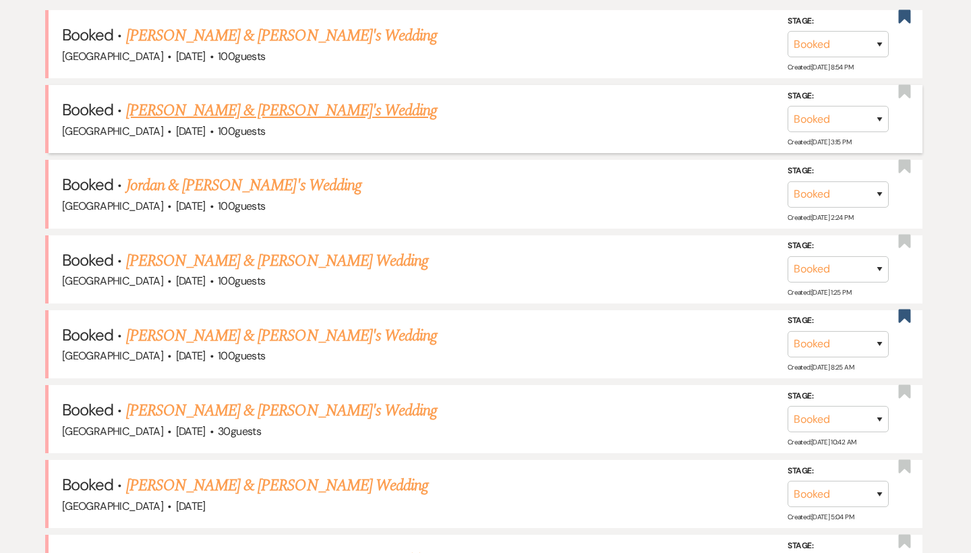
click at [271, 104] on link "[PERSON_NAME] & [PERSON_NAME]'s Wedding" at bounding box center [282, 110] width 312 height 24
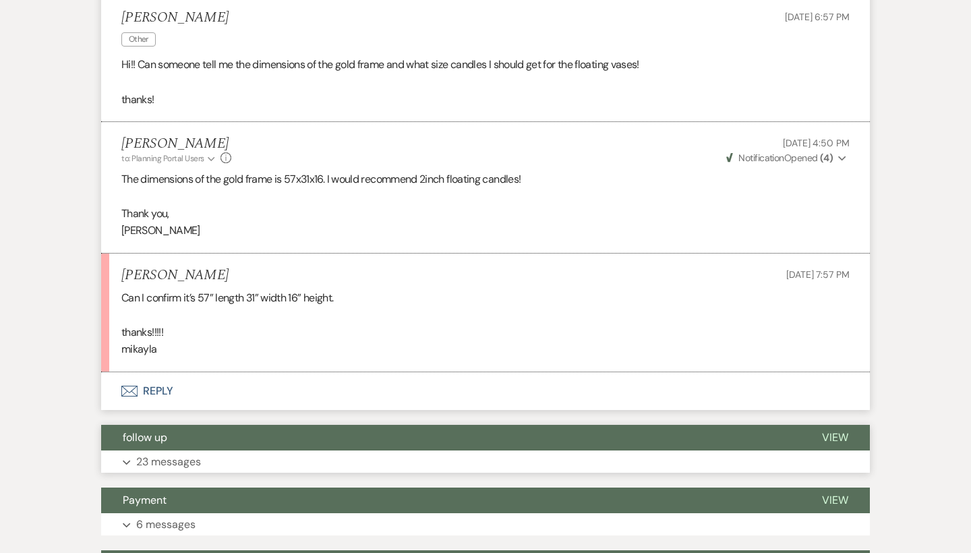
scroll to position [417, 0]
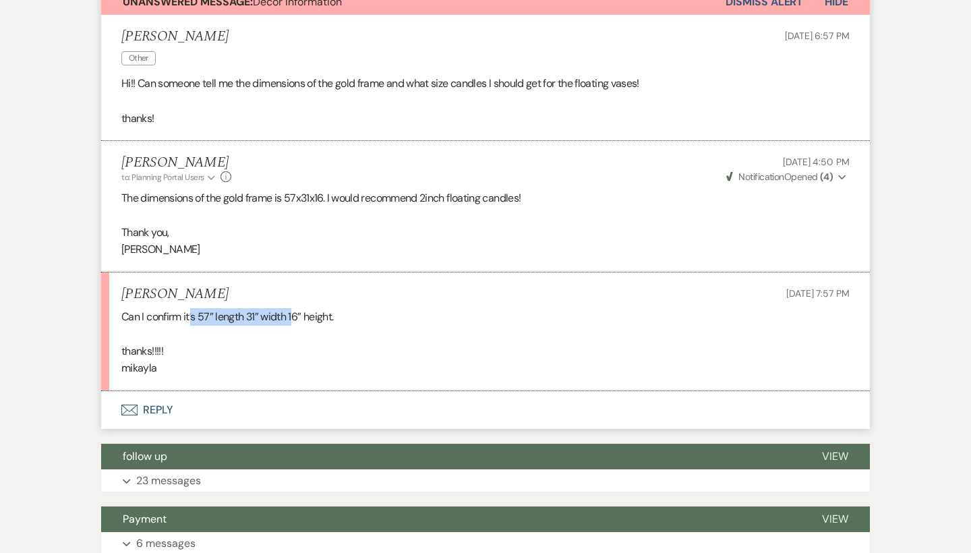
drag, startPoint x: 194, startPoint y: 312, endPoint x: 295, endPoint y: 312, distance: 100.5
click at [295, 312] on p "Can I confirm it’s 57” length 31” width 16” height." at bounding box center [485, 317] width 729 height 18
drag, startPoint x: 202, startPoint y: 312, endPoint x: 335, endPoint y: 316, distance: 133.0
click at [335, 316] on p "Can I confirm it’s 57” length 31” width 16” height." at bounding box center [485, 317] width 729 height 18
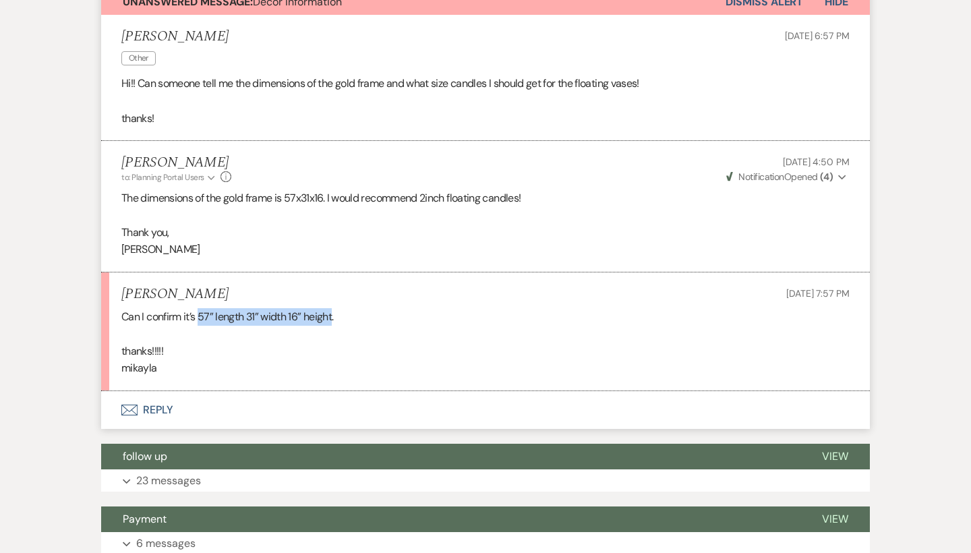
copy p "57” length 31” width 16” height"
click at [287, 274] on li "Mikayla Logue Aug 21, 2025, 7:57 PM Can I confirm it’s 57” length 31” width 16”…" at bounding box center [485, 332] width 769 height 119
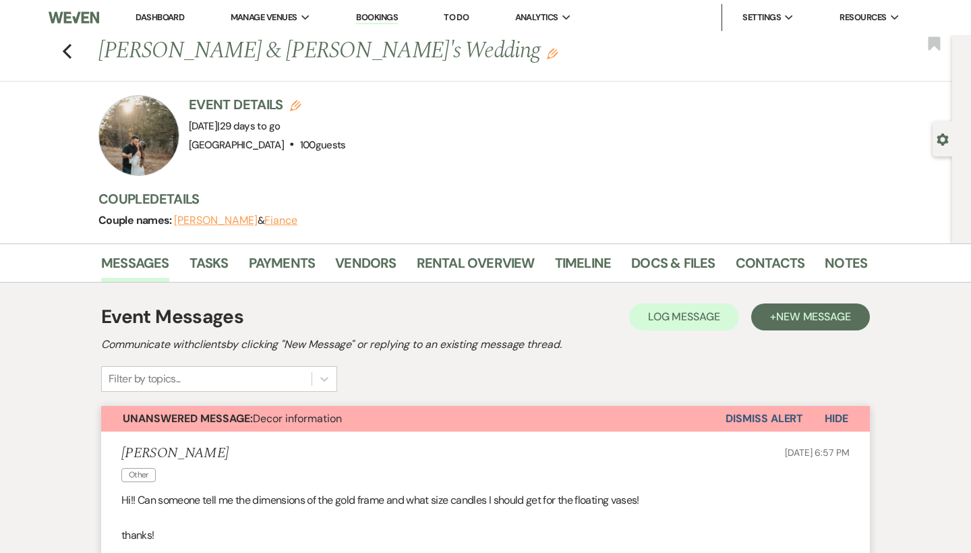
scroll to position [0, 0]
click at [74, 49] on div "Previous Mikayla Logue & Fiance's Wedding Edit Bookmark" at bounding box center [472, 58] width 959 height 47
click at [66, 49] on use "button" at bounding box center [67, 51] width 9 height 15
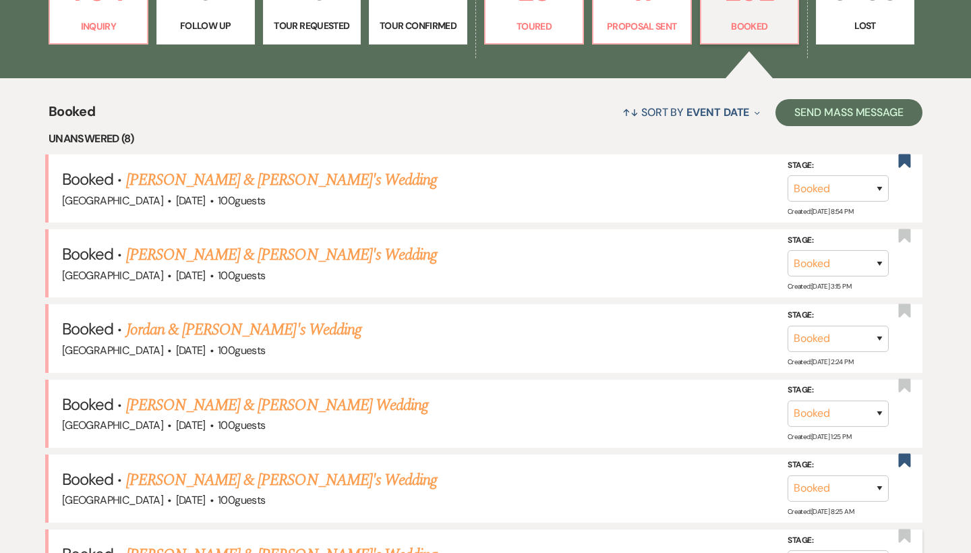
scroll to position [442, 0]
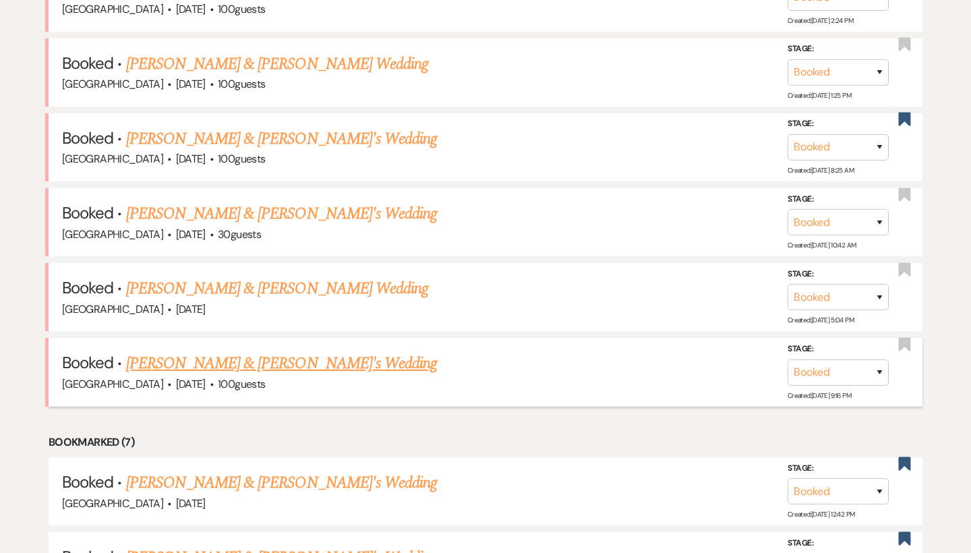
scroll to position [783, 0]
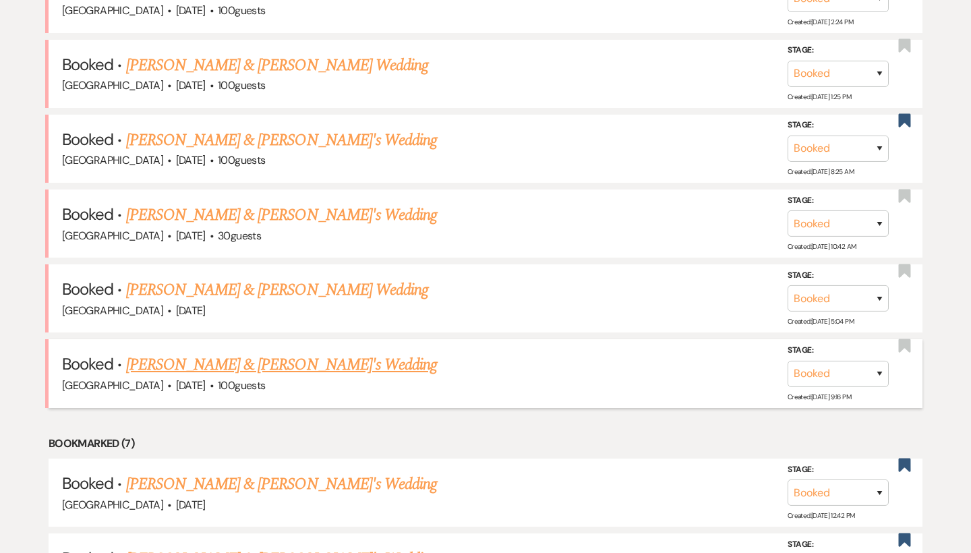
click at [214, 387] on span "·" at bounding box center [212, 387] width 4 height 0
click at [231, 353] on link "[PERSON_NAME] & [PERSON_NAME]'s Wedding" at bounding box center [282, 365] width 312 height 24
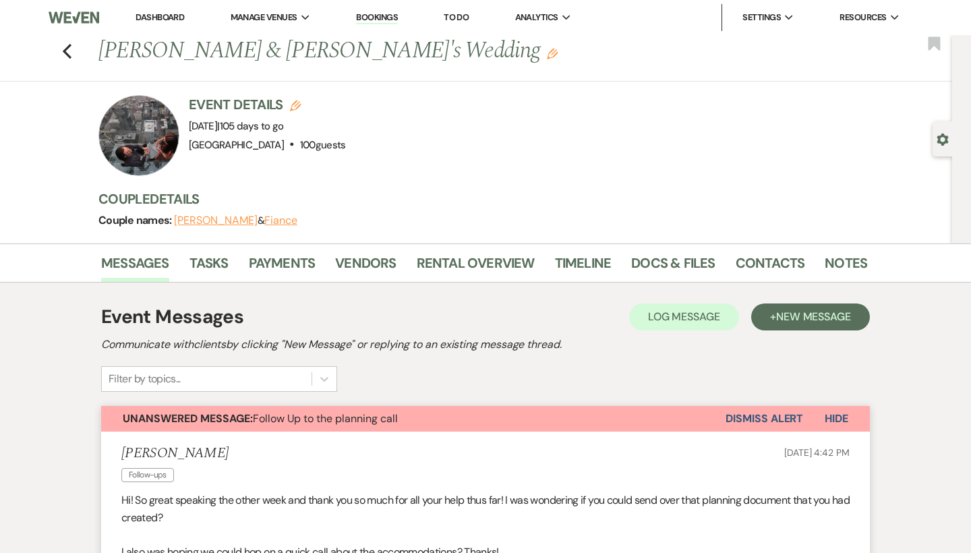
scroll to position [1135, 0]
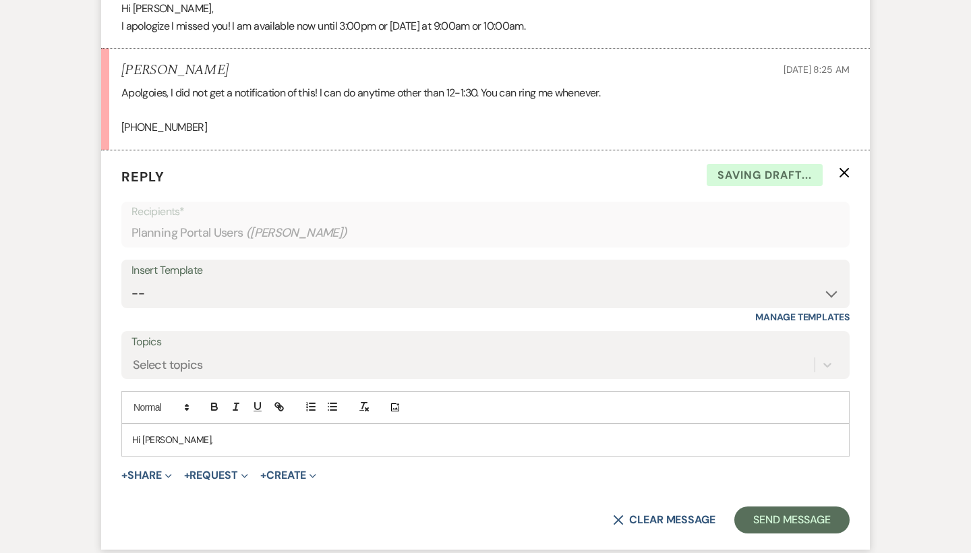
click at [230, 432] on p "Hi [PERSON_NAME]," at bounding box center [485, 439] width 707 height 15
